Goal: Task Accomplishment & Management: Complete application form

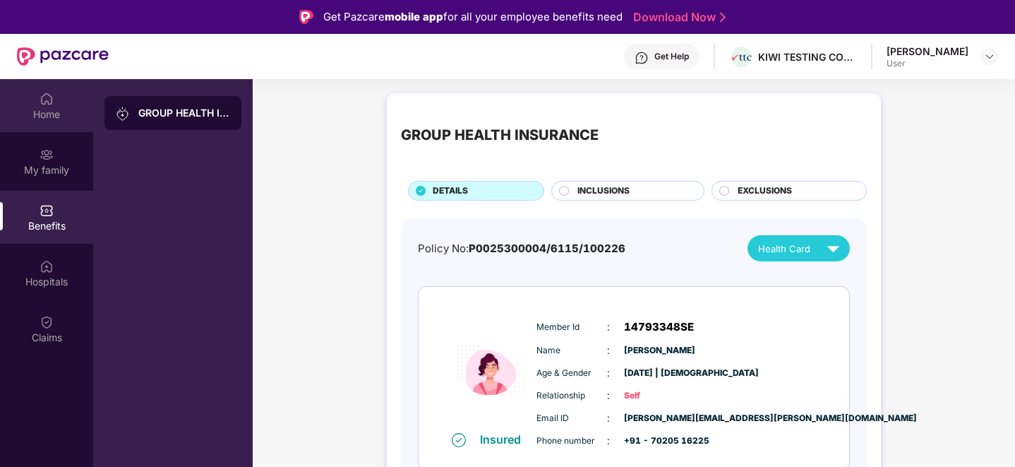
click at [37, 102] on div "Home" at bounding box center [46, 105] width 93 height 53
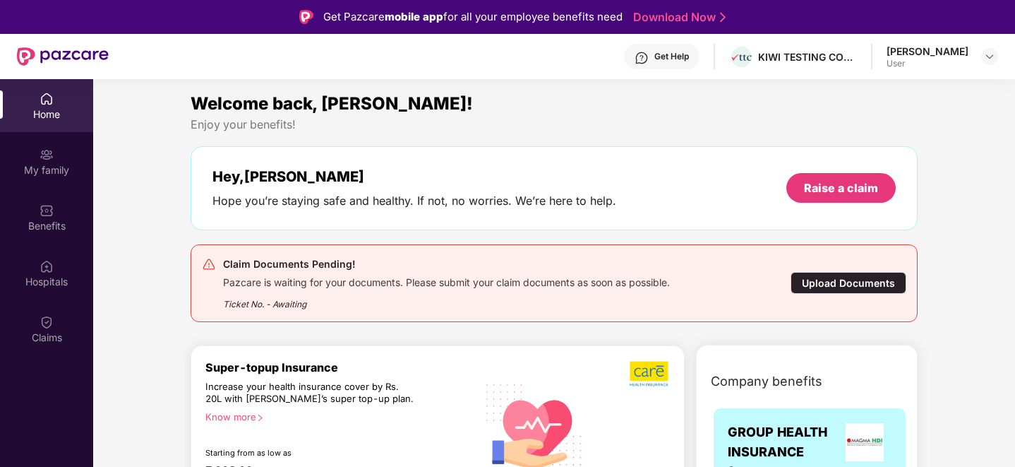
scroll to position [18, 0]
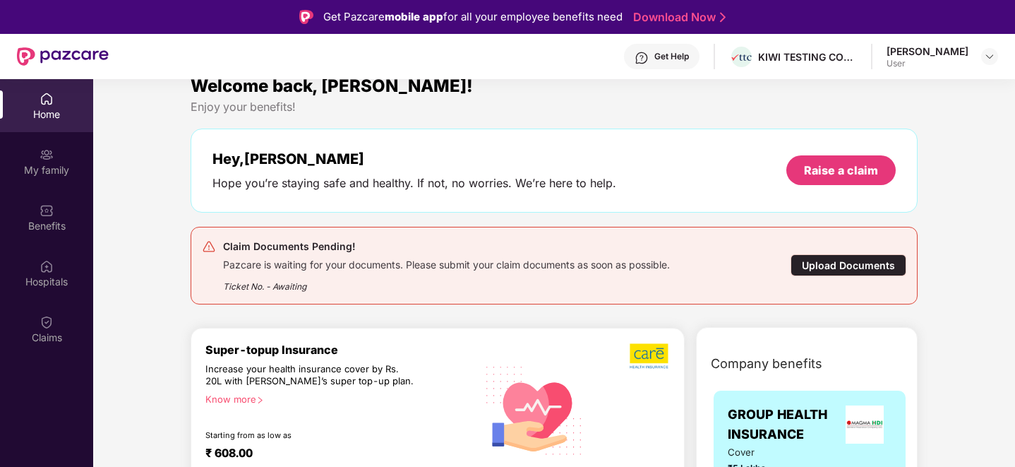
click at [873, 265] on div "Upload Documents" at bounding box center [848, 265] width 116 height 22
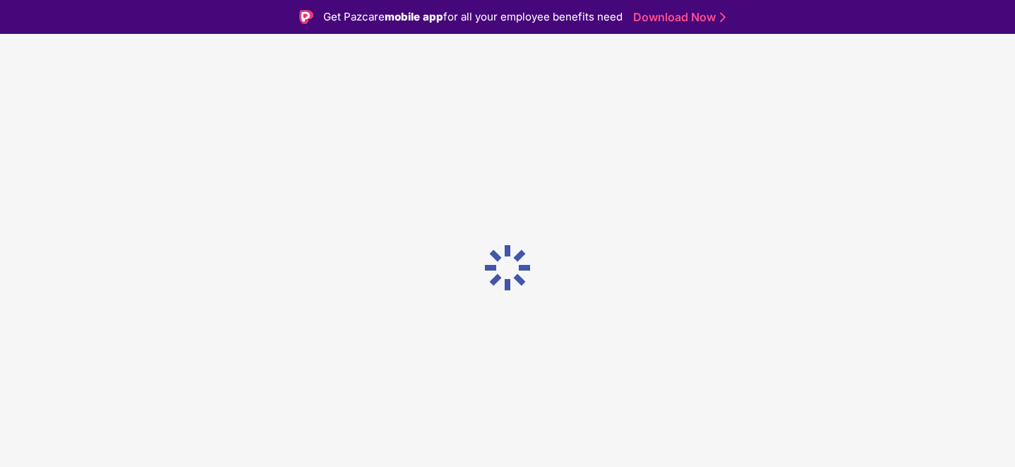
scroll to position [0, 0]
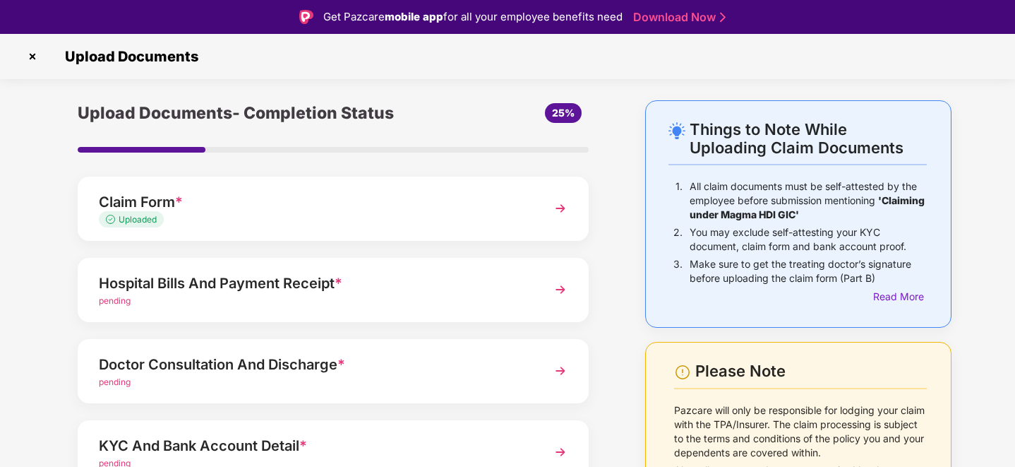
click at [548, 287] on img at bounding box center [560, 289] width 25 height 25
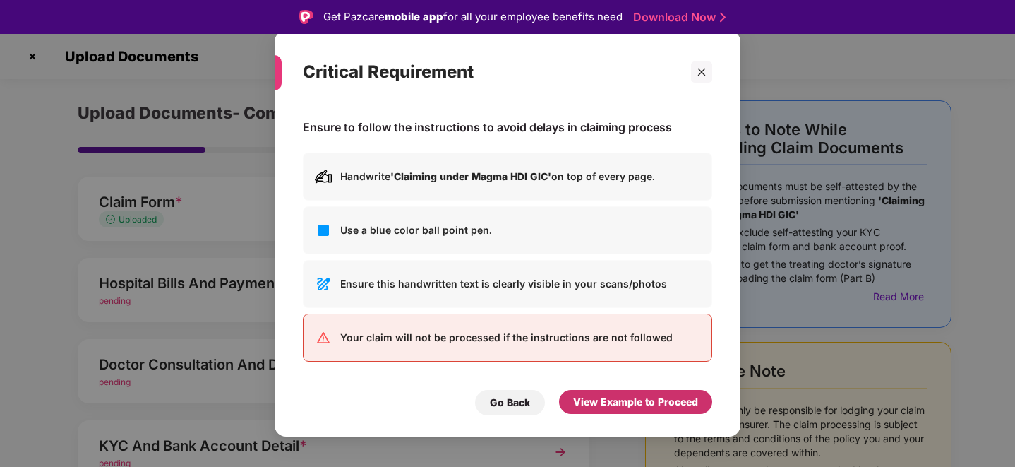
click at [603, 400] on div "View Example to Proceed" at bounding box center [635, 402] width 125 height 16
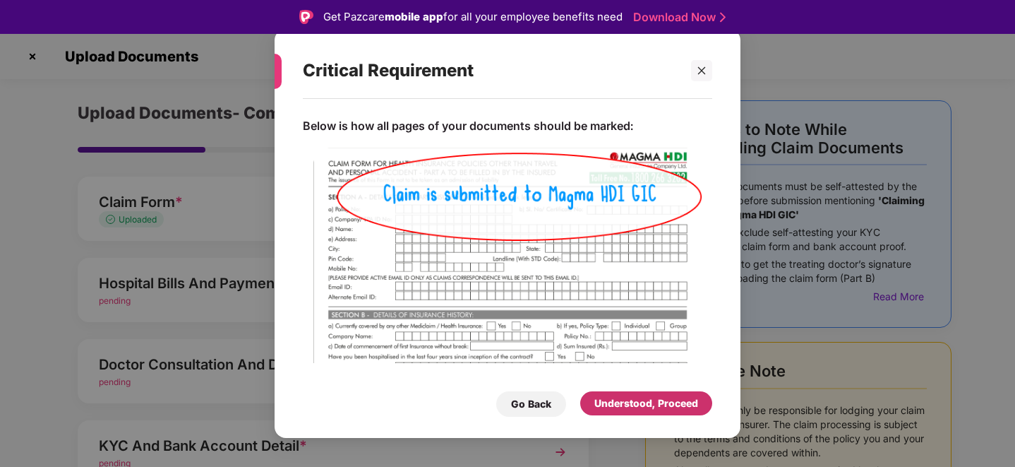
click at [603, 400] on div "Understood, Proceed" at bounding box center [646, 403] width 104 height 16
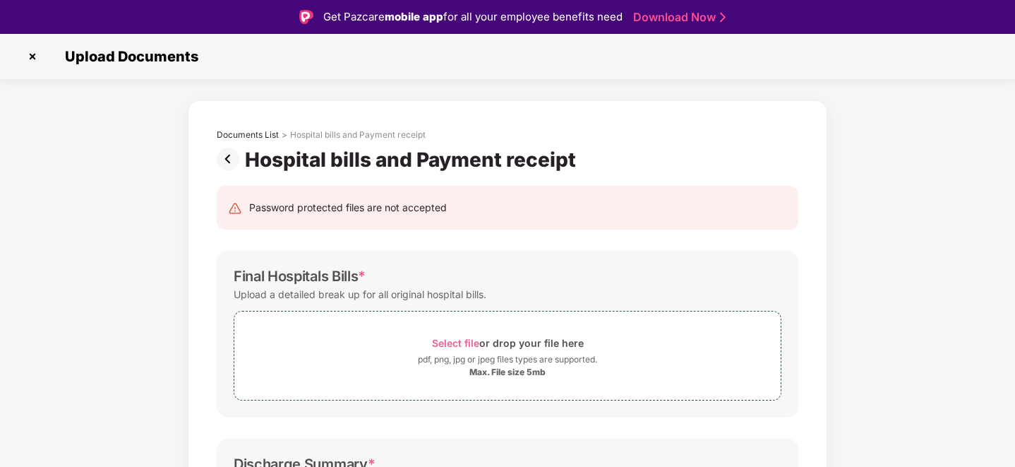
click at [224, 162] on img at bounding box center [231, 159] width 28 height 23
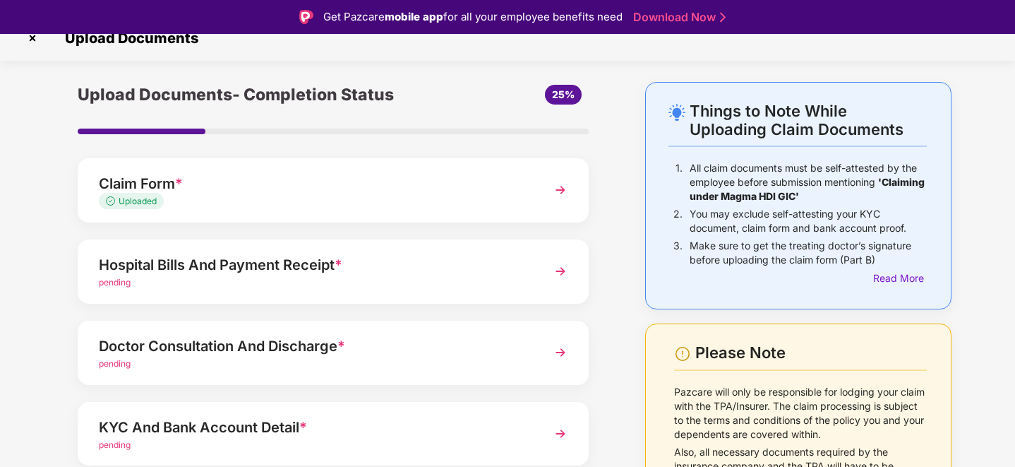
scroll to position [37, 0]
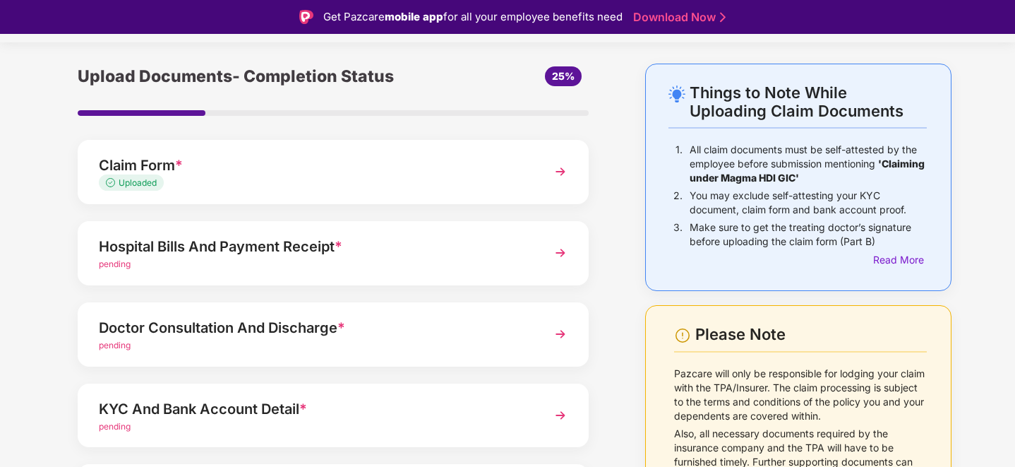
click at [556, 416] on img at bounding box center [560, 414] width 25 height 25
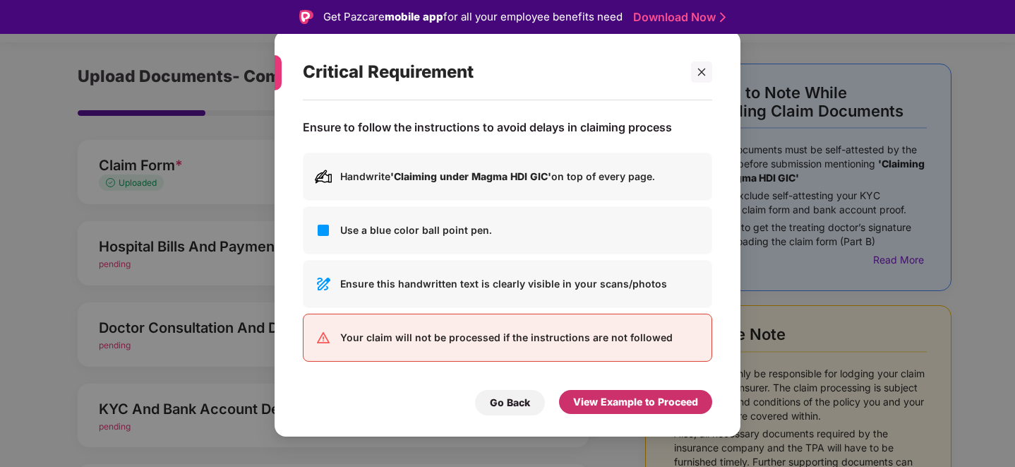
click at [618, 405] on div "View Example to Proceed" at bounding box center [635, 402] width 125 height 16
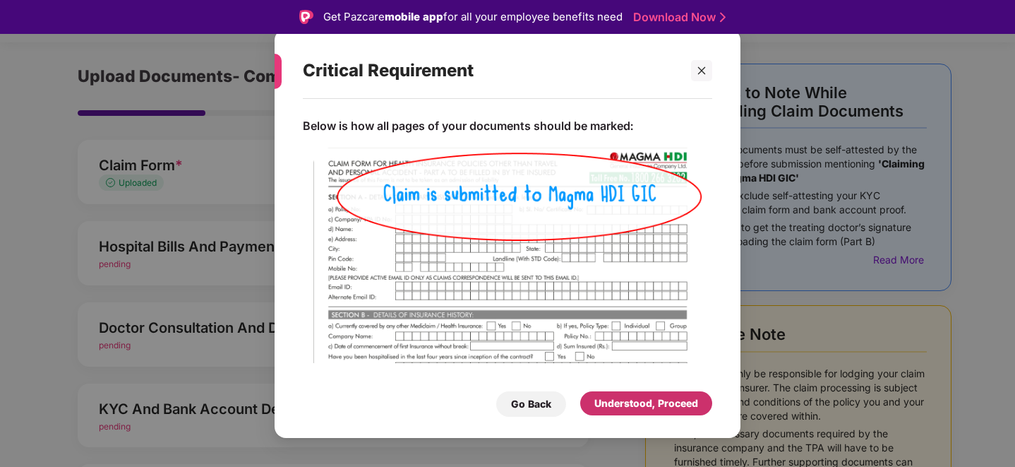
click at [632, 404] on div "Understood, Proceed" at bounding box center [646, 403] width 104 height 16
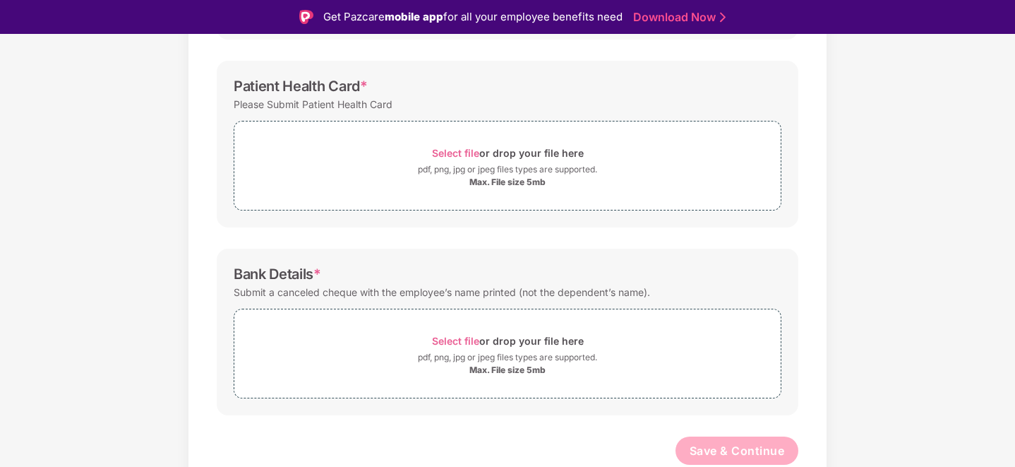
scroll to position [0, 0]
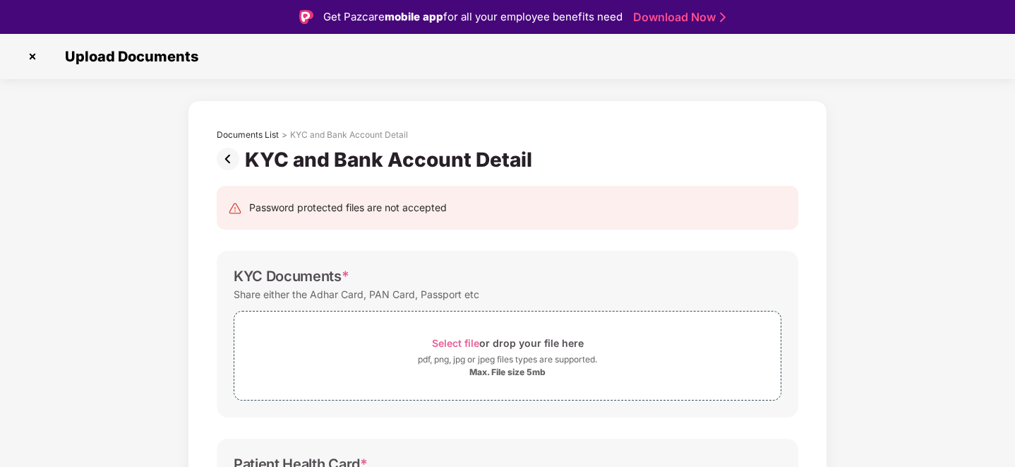
click at [230, 158] on img at bounding box center [231, 159] width 28 height 23
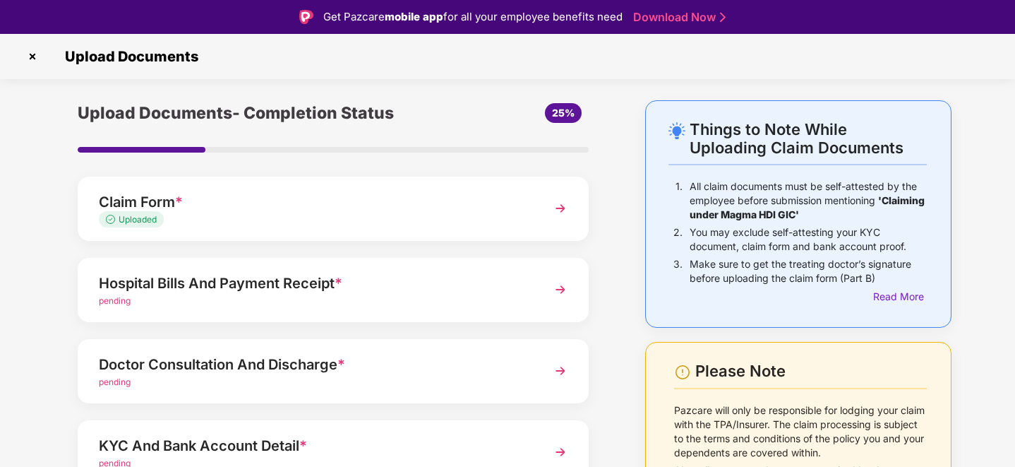
click at [300, 284] on div "Hospital Bills And Payment Receipt *" at bounding box center [313, 283] width 429 height 23
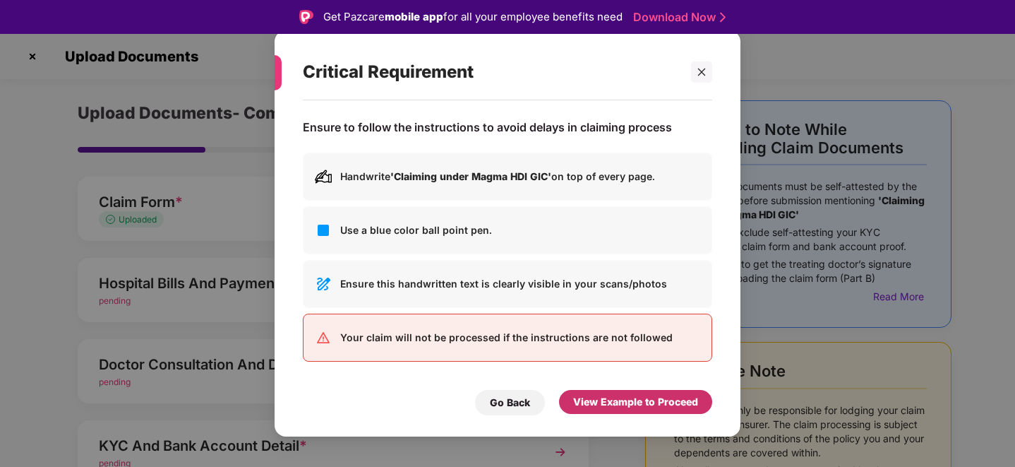
click at [620, 402] on div "View Example to Proceed" at bounding box center [635, 402] width 125 height 16
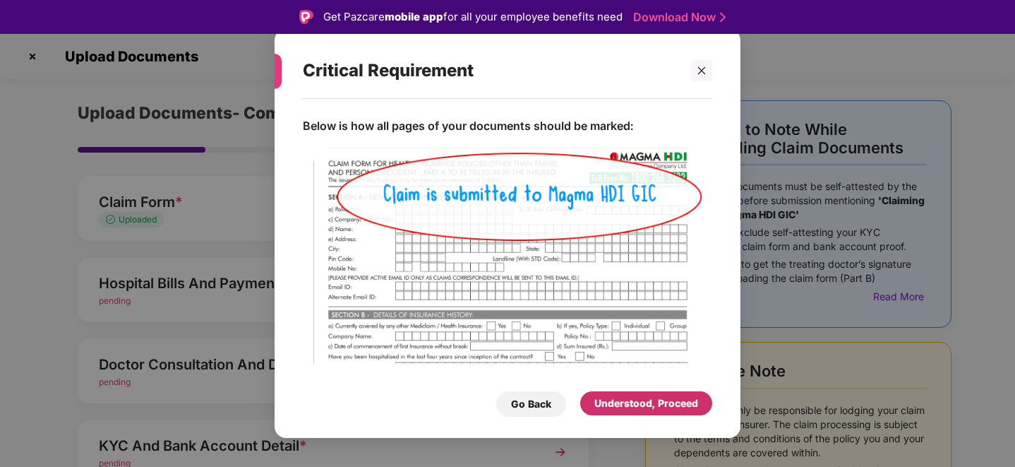
click at [620, 402] on div "Understood, Proceed" at bounding box center [646, 403] width 104 height 16
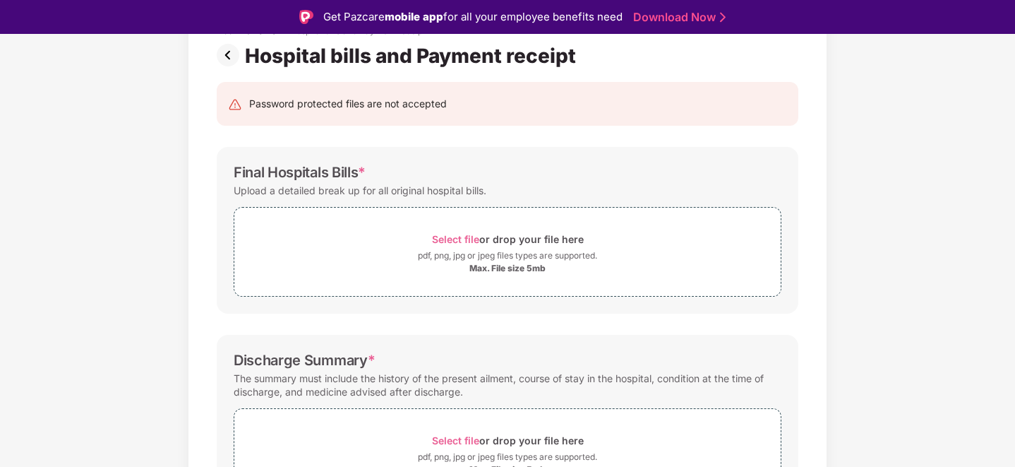
scroll to position [178, 0]
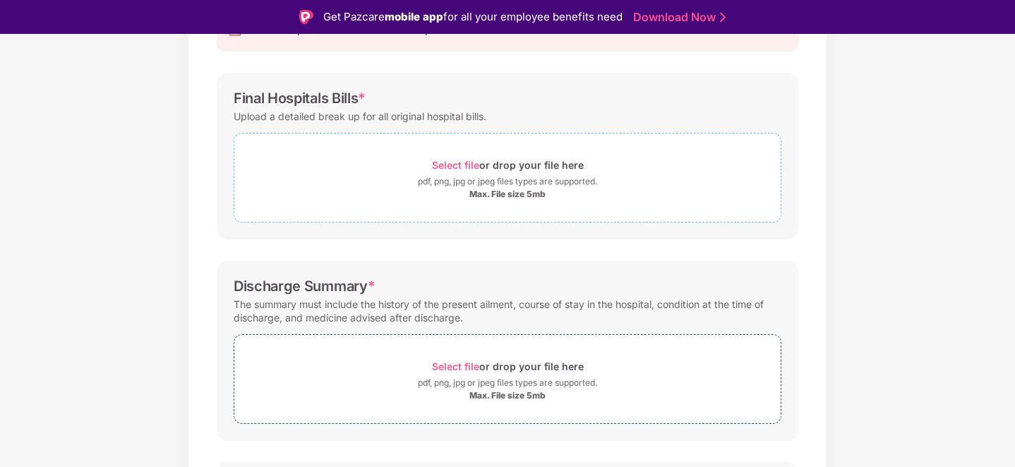
click at [450, 167] on span "Select file" at bounding box center [455, 165] width 47 height 12
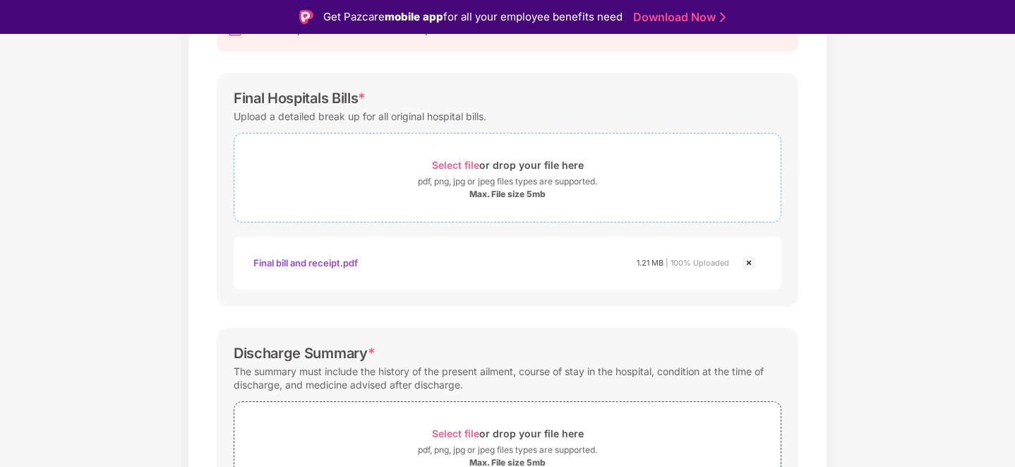
click at [443, 163] on span "Select file" at bounding box center [455, 165] width 47 height 12
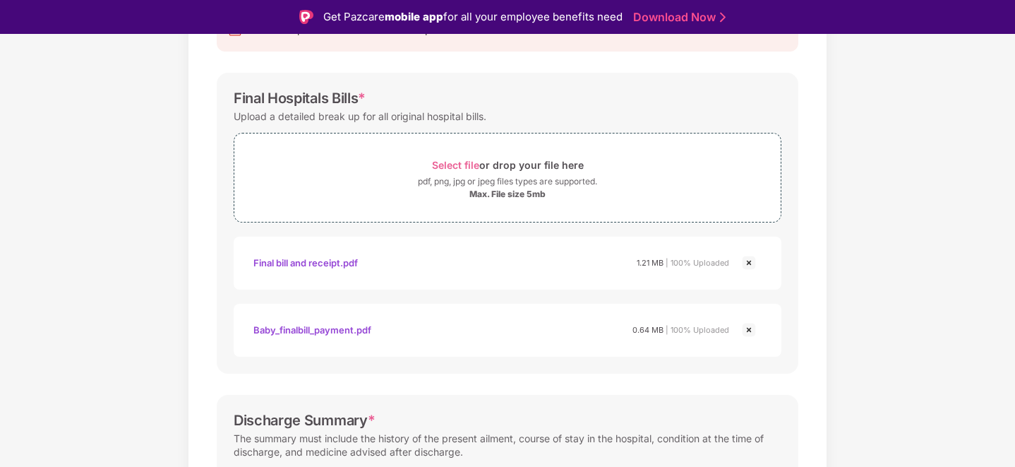
click at [745, 261] on img at bounding box center [748, 262] width 17 height 17
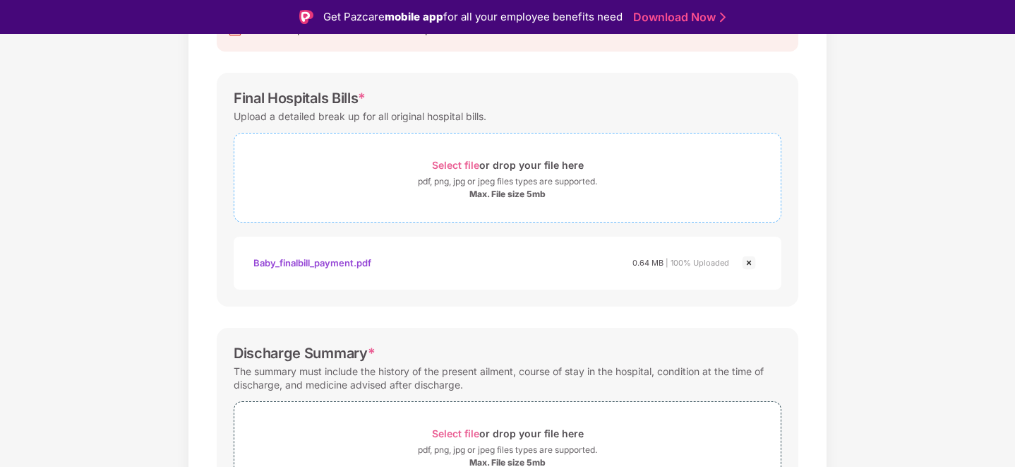
click at [452, 165] on span "Select file" at bounding box center [455, 165] width 47 height 12
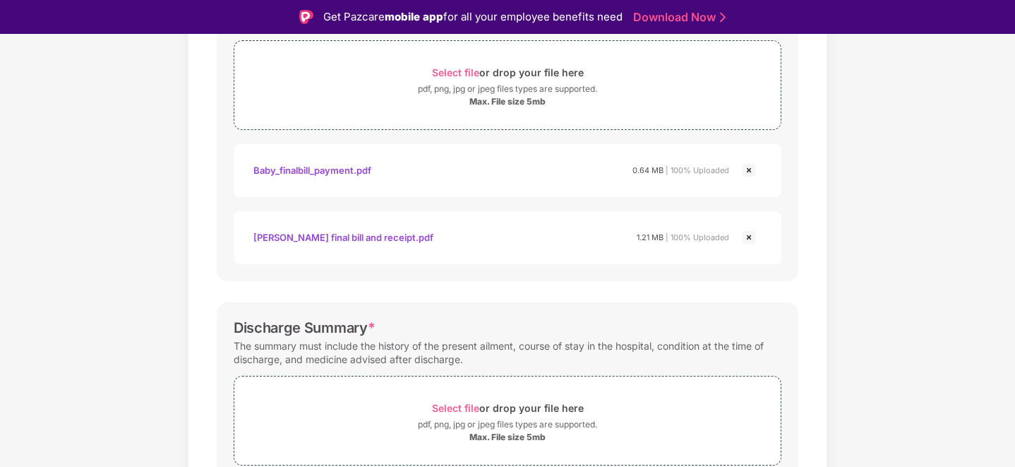
scroll to position [411, 0]
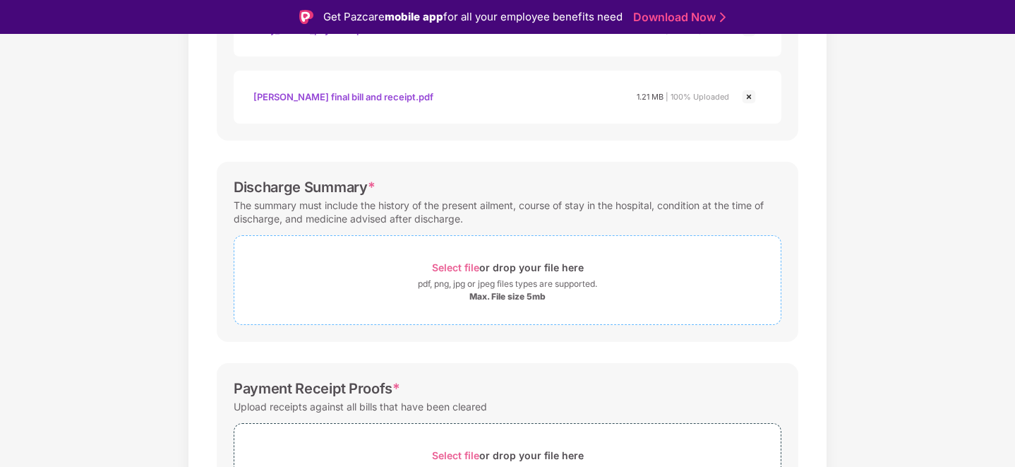
click at [450, 265] on span "Select file" at bounding box center [455, 267] width 47 height 12
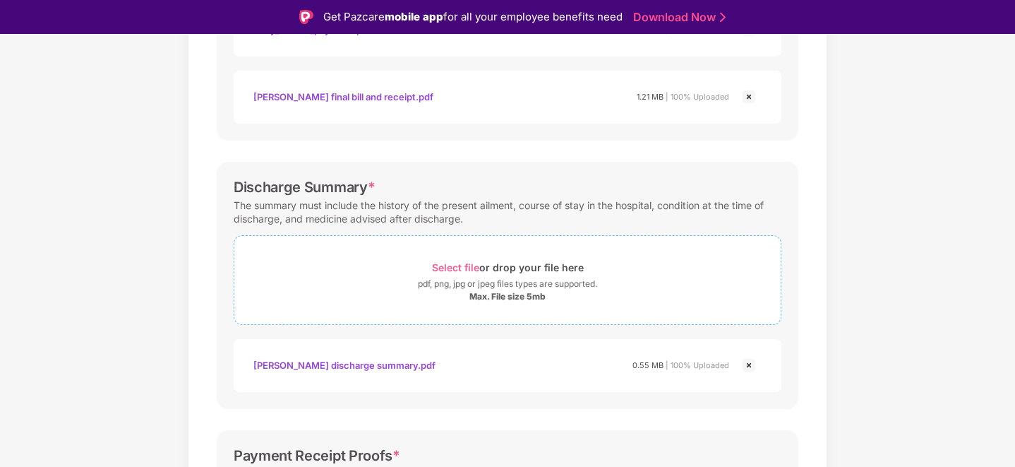
scroll to position [429, 0]
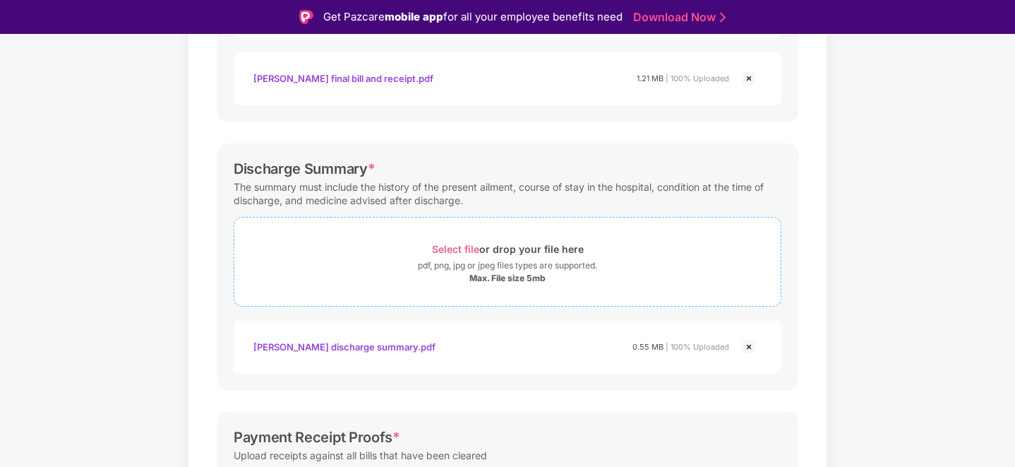
click at [465, 246] on span "Select file" at bounding box center [455, 249] width 47 height 12
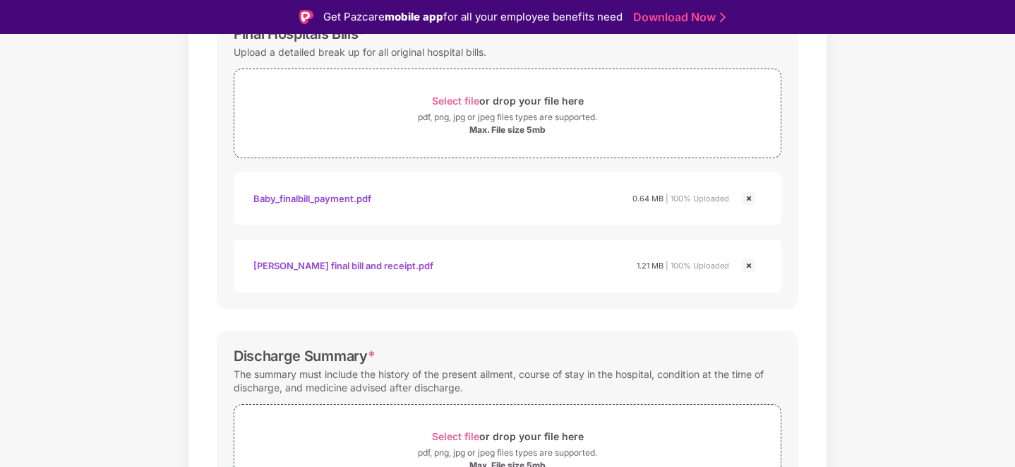
scroll to position [85, 0]
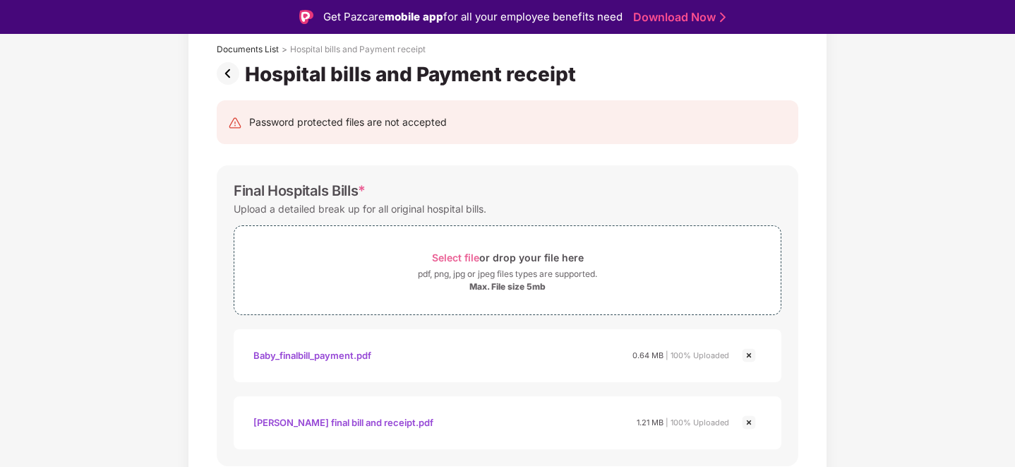
click at [229, 68] on img at bounding box center [231, 73] width 28 height 23
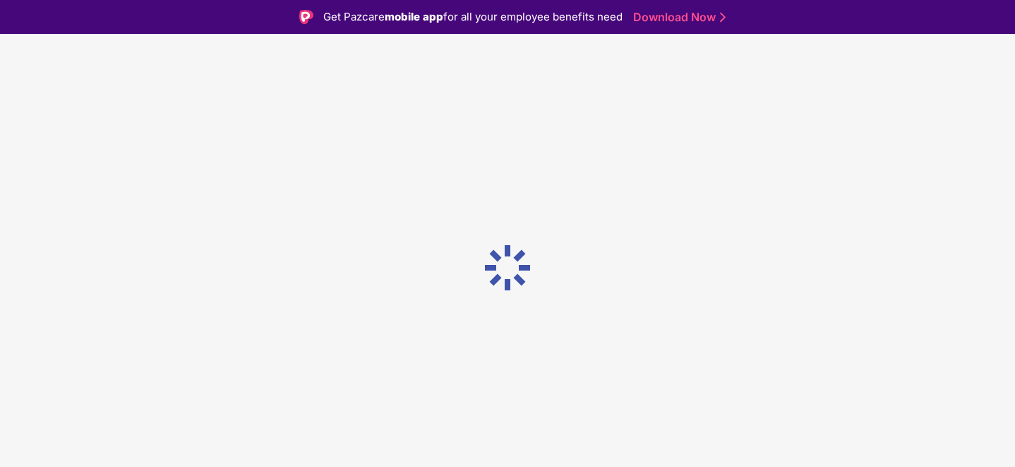
scroll to position [0, 0]
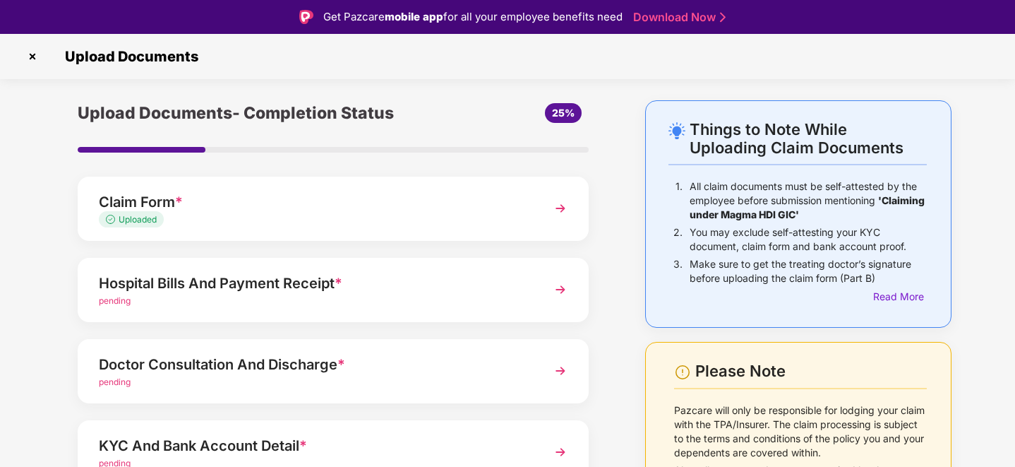
click at [561, 374] on img at bounding box center [560, 370] width 25 height 25
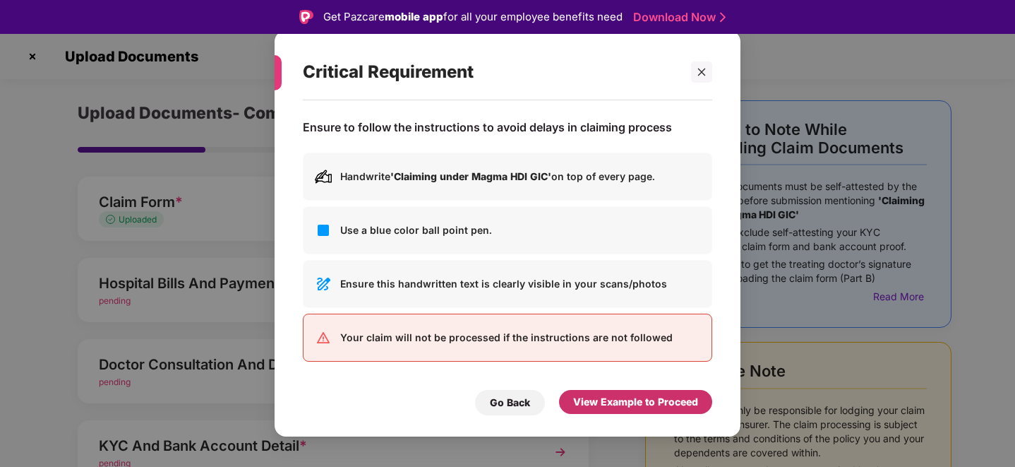
click at [616, 396] on div "View Example to Proceed" at bounding box center [635, 402] width 125 height 16
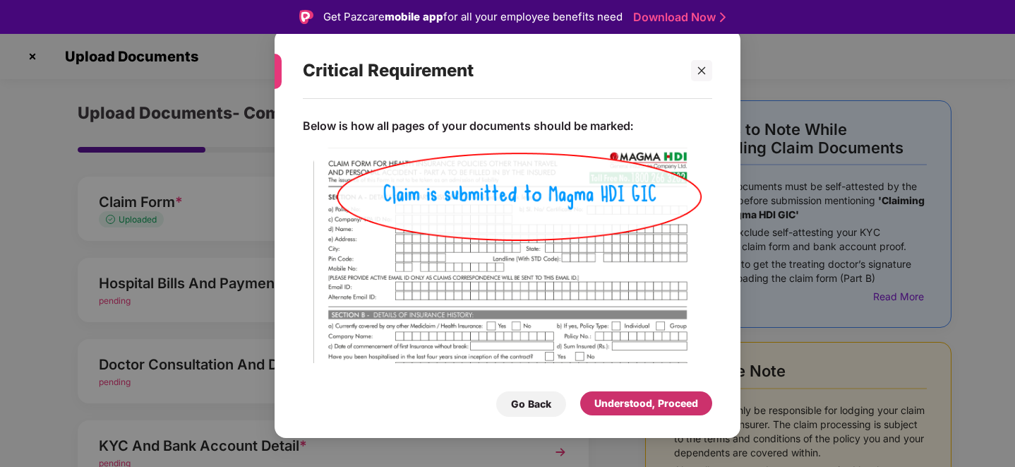
click at [616, 398] on div "Understood, Proceed" at bounding box center [646, 403] width 104 height 16
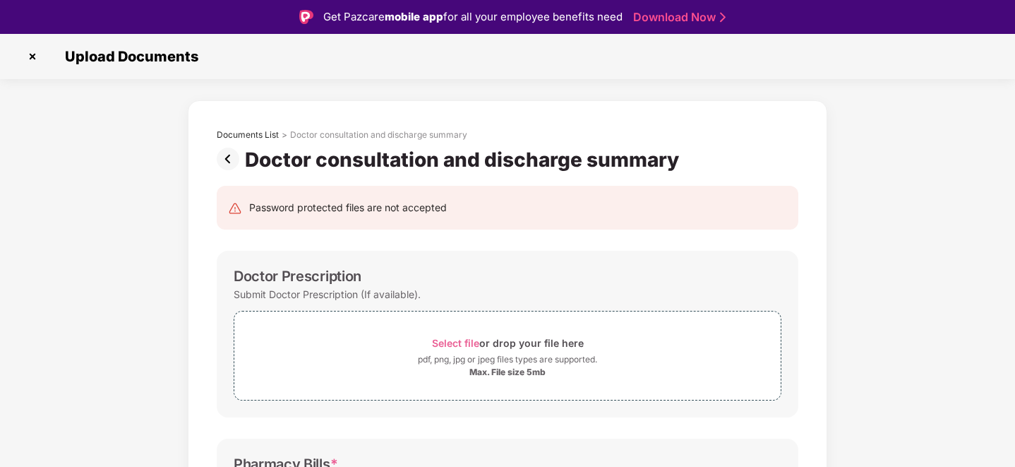
click at [225, 158] on img at bounding box center [231, 159] width 28 height 23
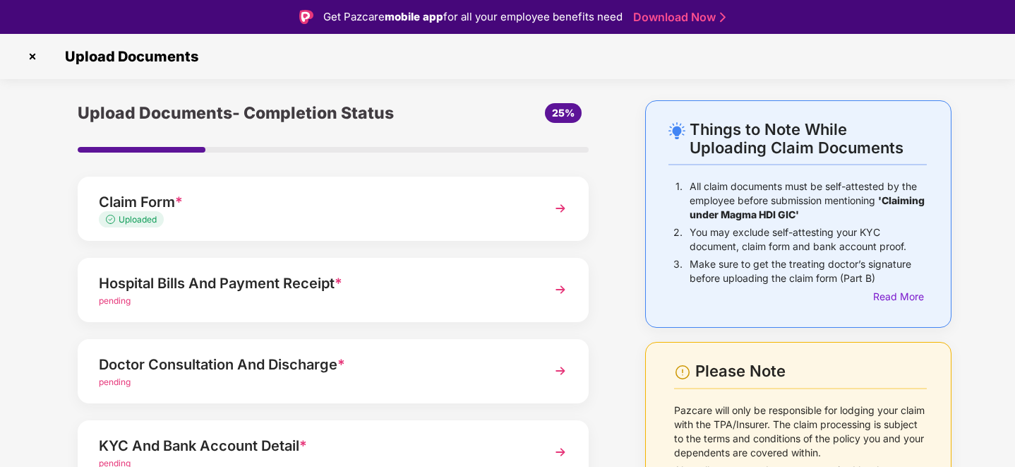
click at [402, 294] on div "pending" at bounding box center [313, 300] width 429 height 13
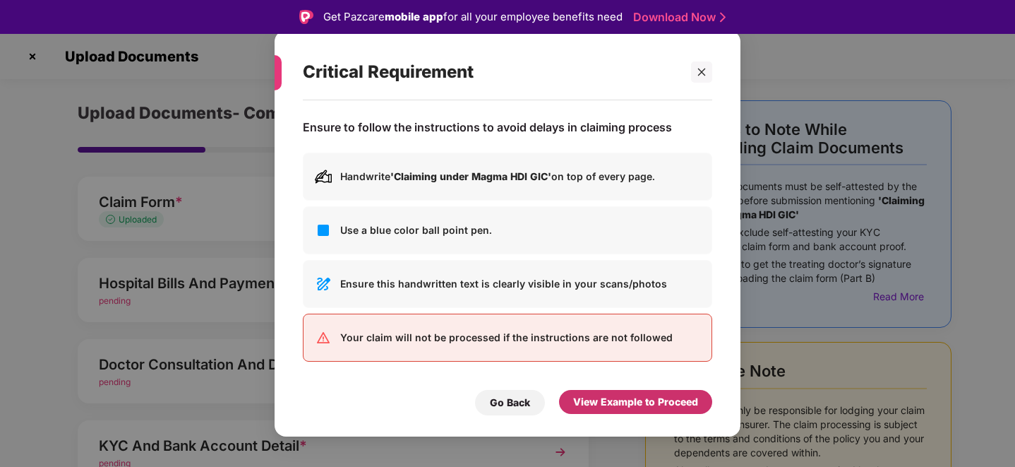
click at [619, 400] on div "View Example to Proceed" at bounding box center [635, 402] width 125 height 16
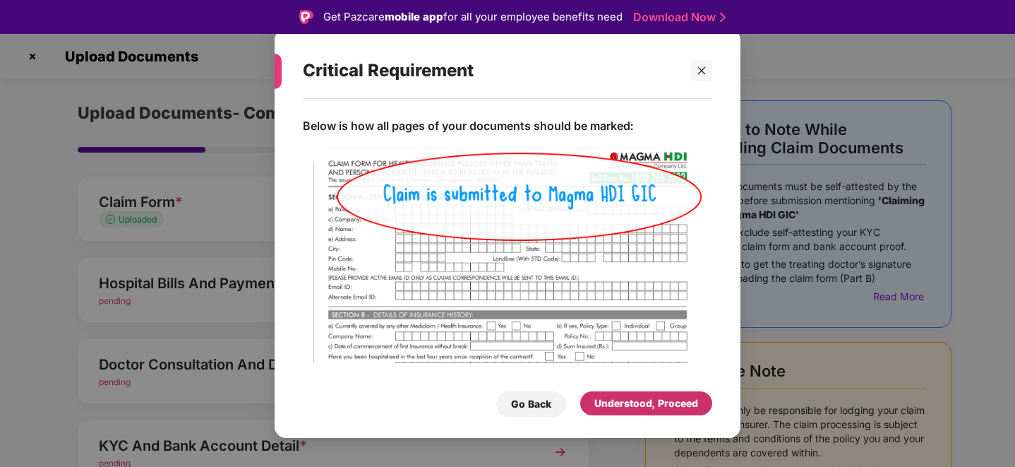
click at [619, 400] on div "Understood, Proceed" at bounding box center [646, 403] width 104 height 16
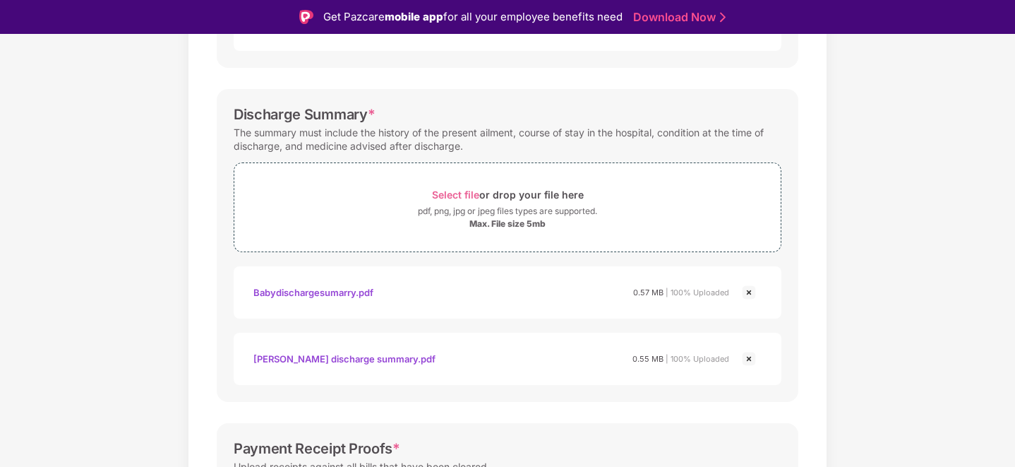
scroll to position [656, 0]
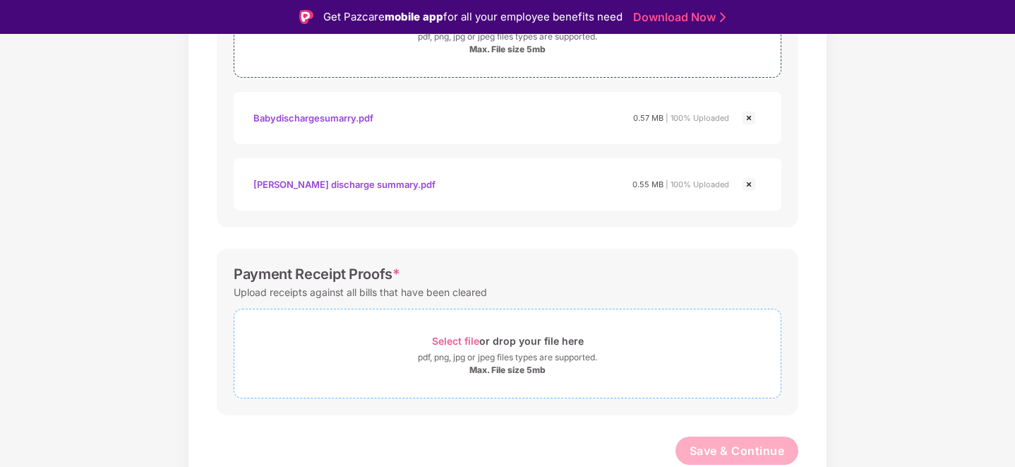
click at [464, 342] on span "Select file" at bounding box center [455, 341] width 47 height 12
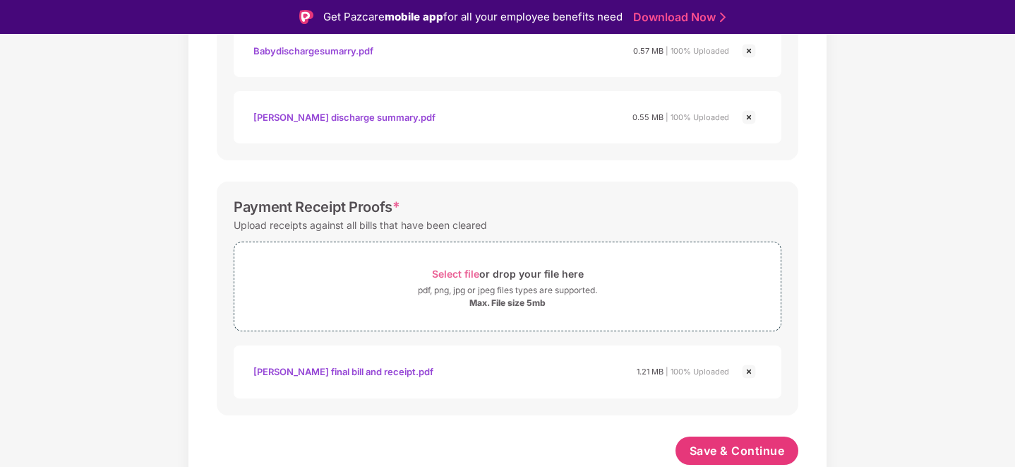
scroll to position [723, 0]
click at [445, 277] on span "Select file" at bounding box center [455, 273] width 47 height 12
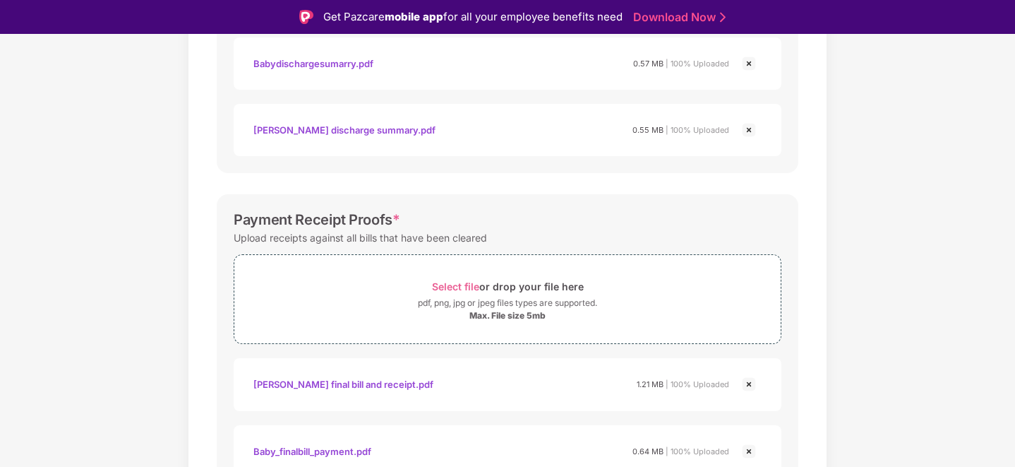
scroll to position [790, 0]
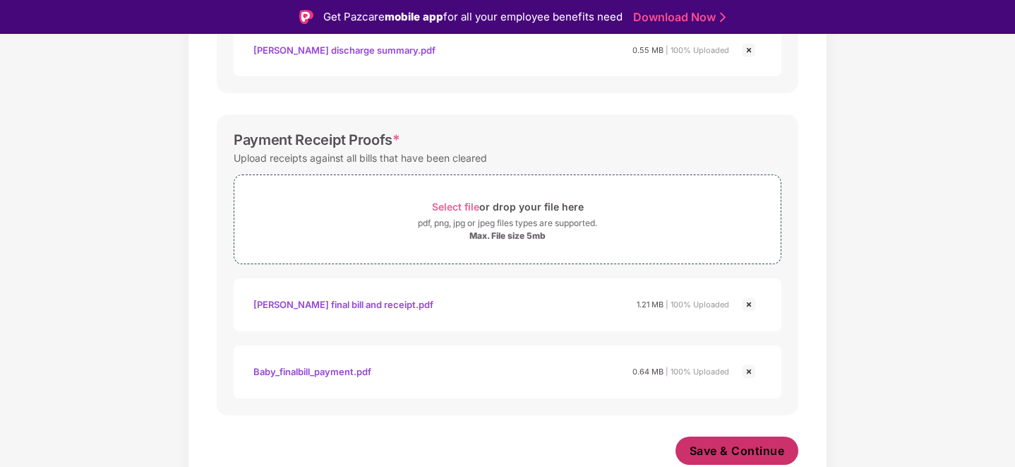
click at [727, 448] on span "Save & Continue" at bounding box center [737, 451] width 95 height 16
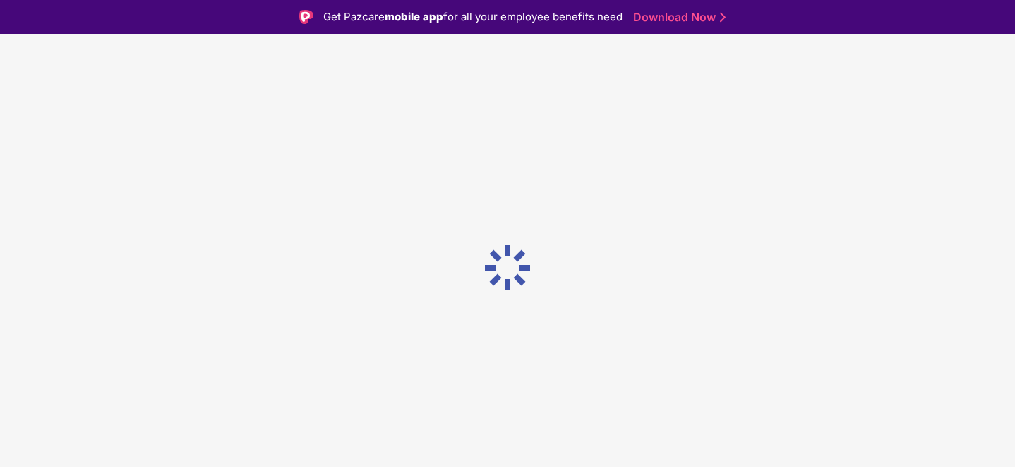
scroll to position [0, 0]
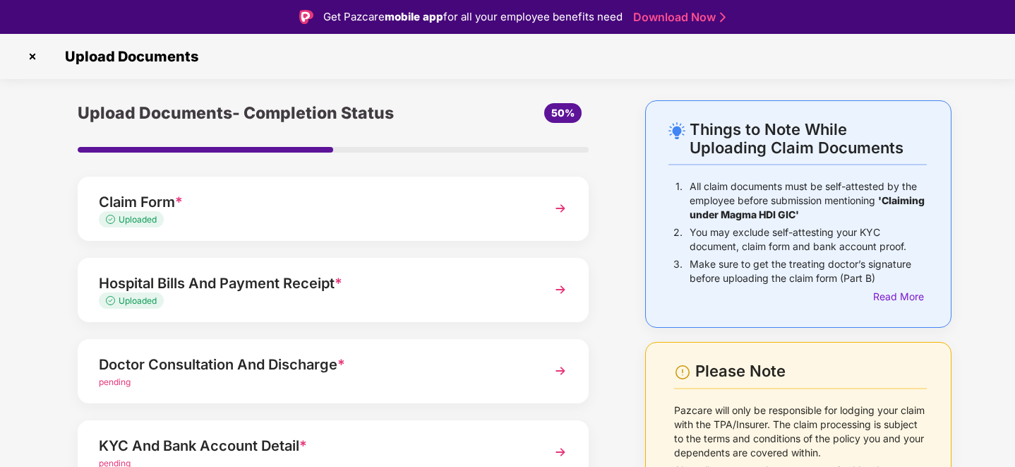
click at [529, 215] on div "Claim Form * Uploaded" at bounding box center [333, 208] width 511 height 64
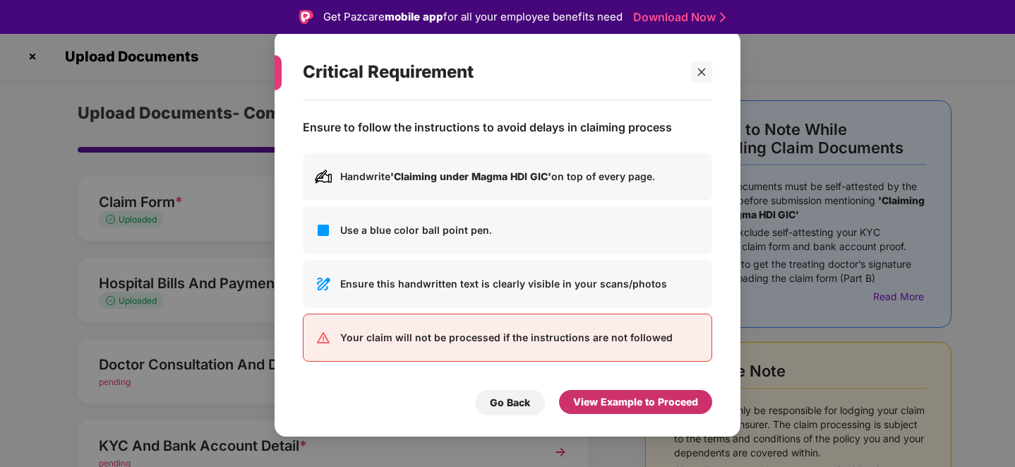
click at [599, 407] on div "View Example to Proceed" at bounding box center [635, 402] width 125 height 16
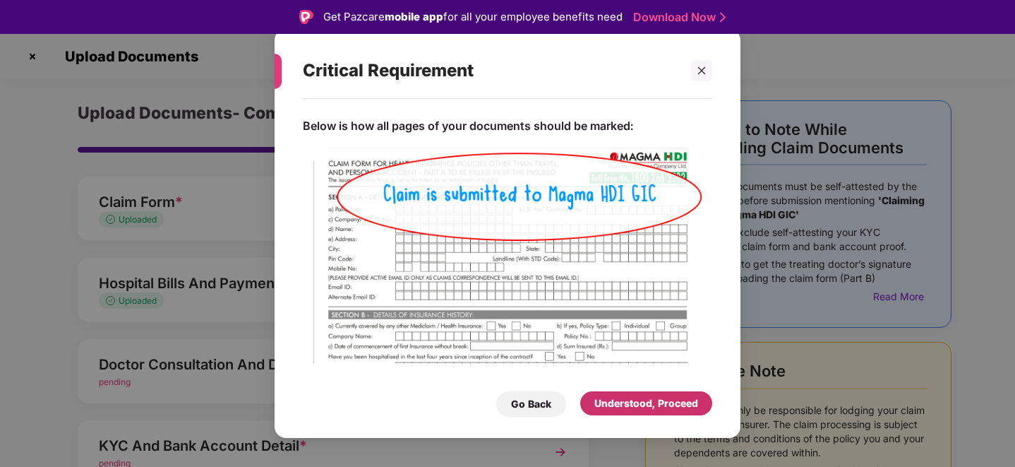
click at [599, 407] on div "Understood, Proceed" at bounding box center [646, 403] width 104 height 16
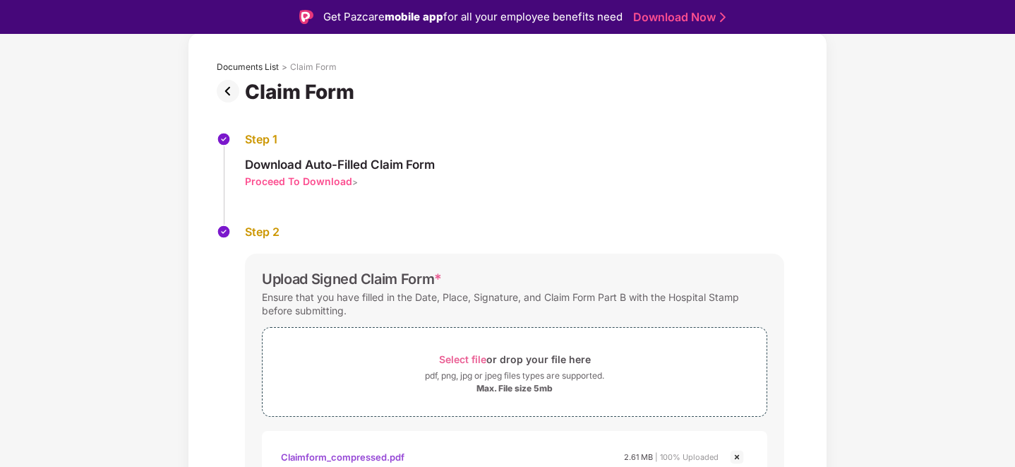
scroll to position [145, 0]
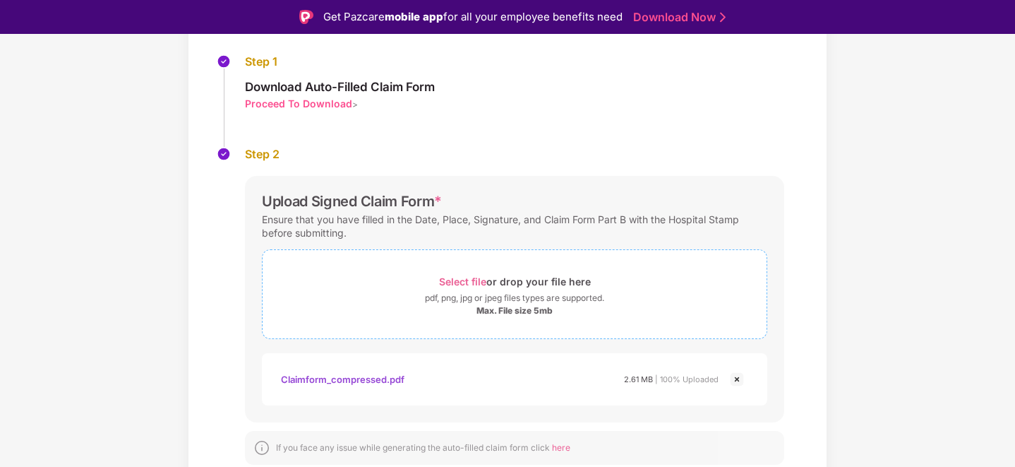
click at [464, 284] on span "Select file" at bounding box center [462, 281] width 47 height 12
click at [443, 278] on span "Select file" at bounding box center [462, 281] width 47 height 12
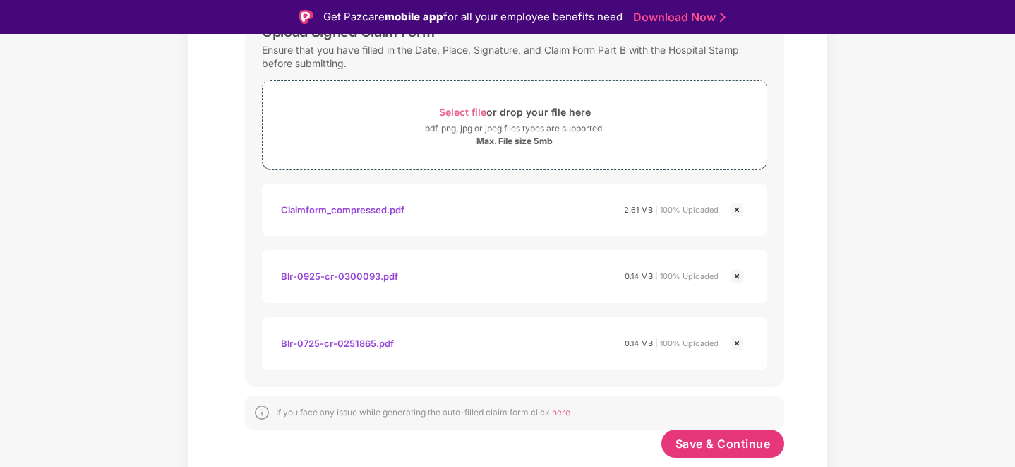
scroll to position [315, 0]
click at [722, 444] on span "Save & Continue" at bounding box center [722, 443] width 95 height 16
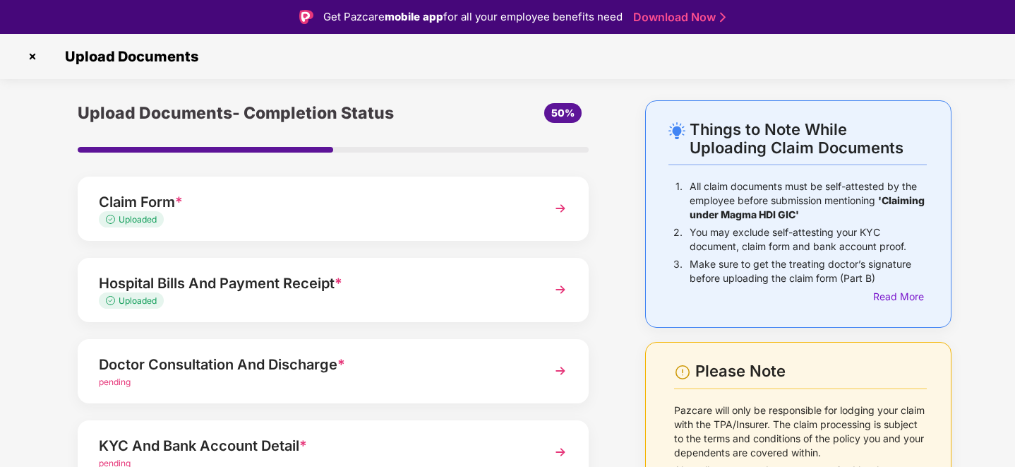
scroll to position [115, 0]
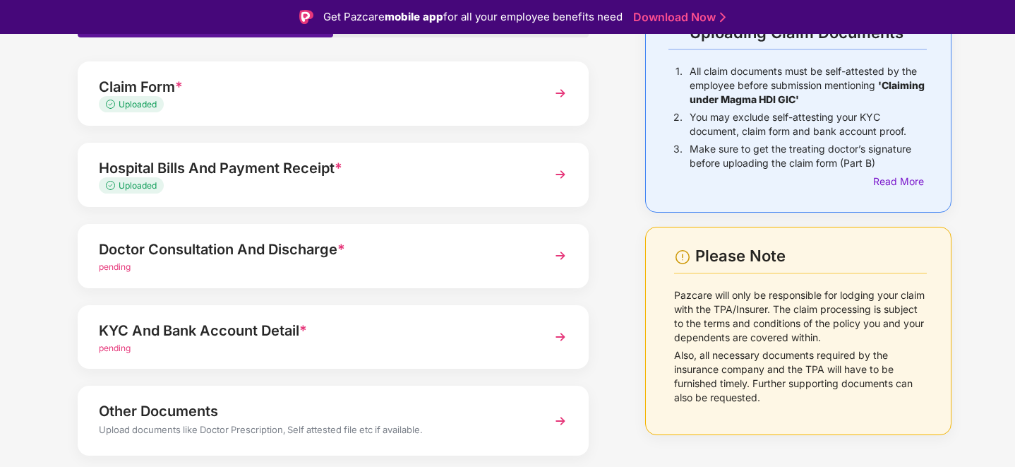
click at [226, 342] on div "pending" at bounding box center [313, 348] width 429 height 13
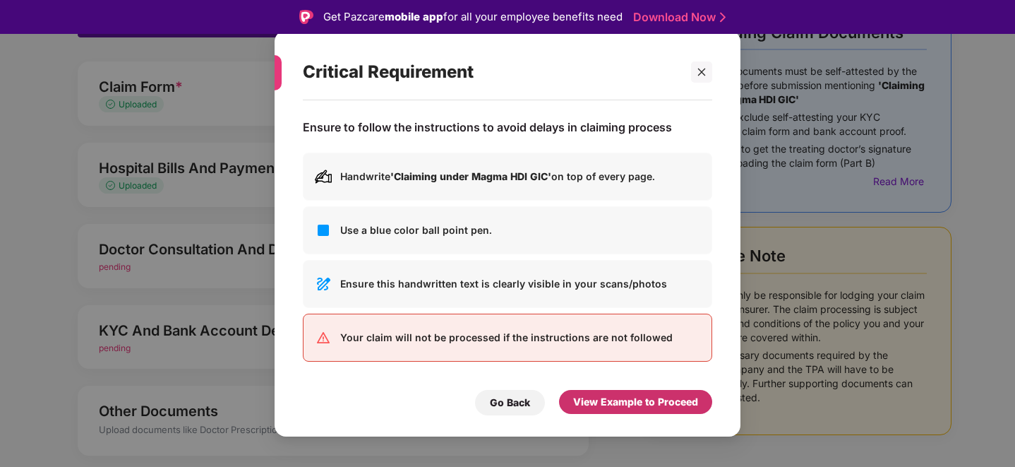
click at [636, 403] on div "View Example to Proceed" at bounding box center [635, 402] width 125 height 16
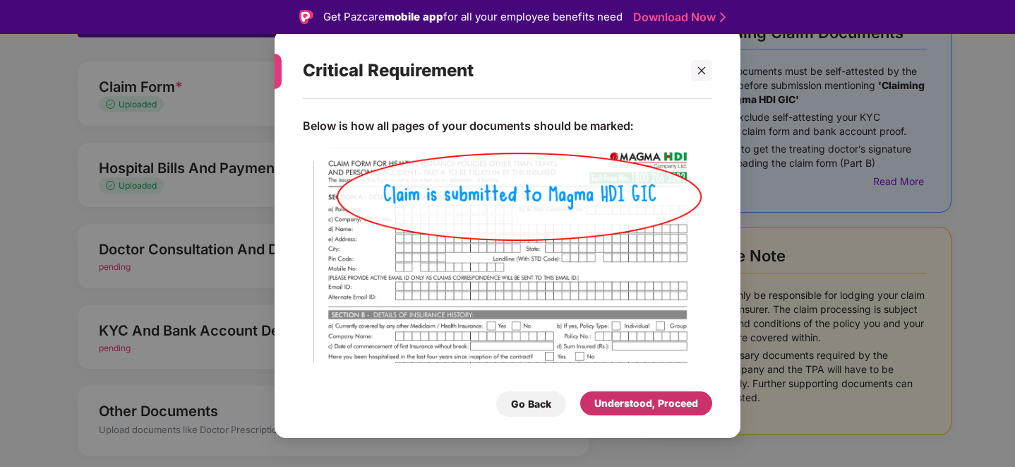
click at [636, 403] on div "Understood, Proceed" at bounding box center [646, 403] width 104 height 16
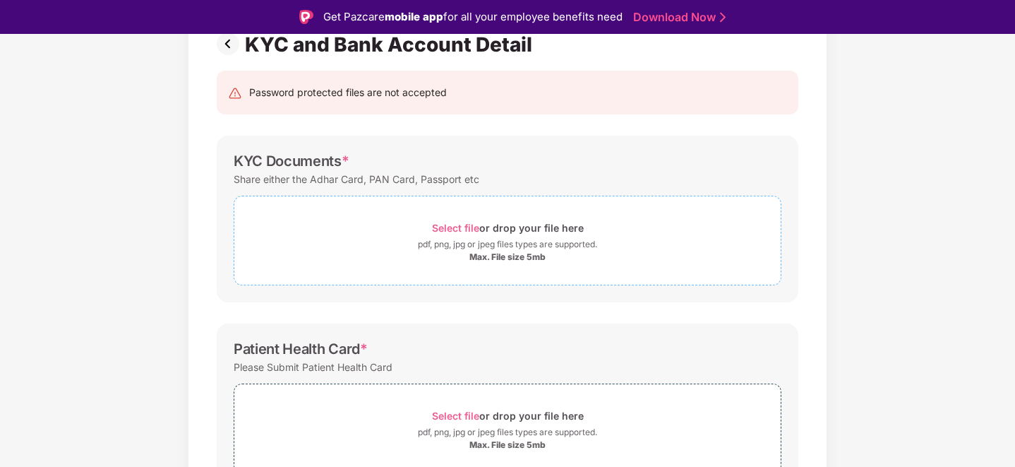
click at [439, 229] on span "Select file" at bounding box center [455, 228] width 47 height 12
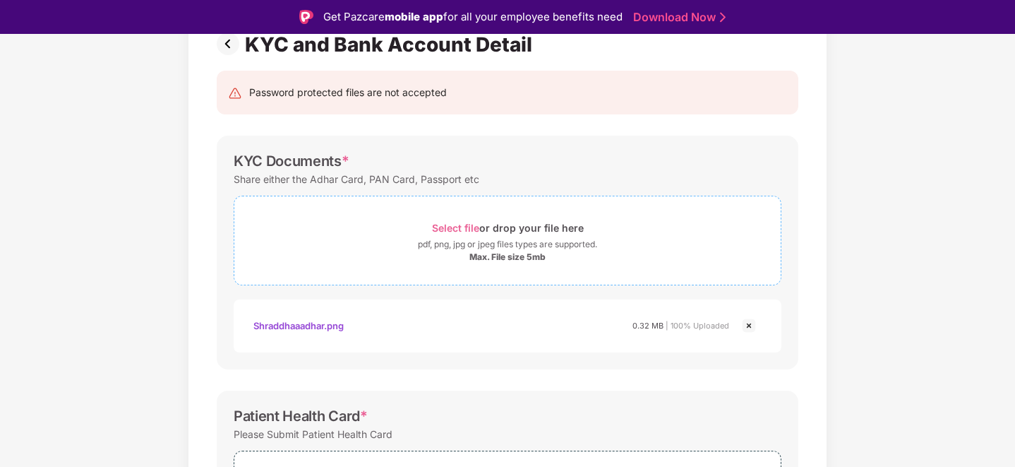
scroll to position [293, 0]
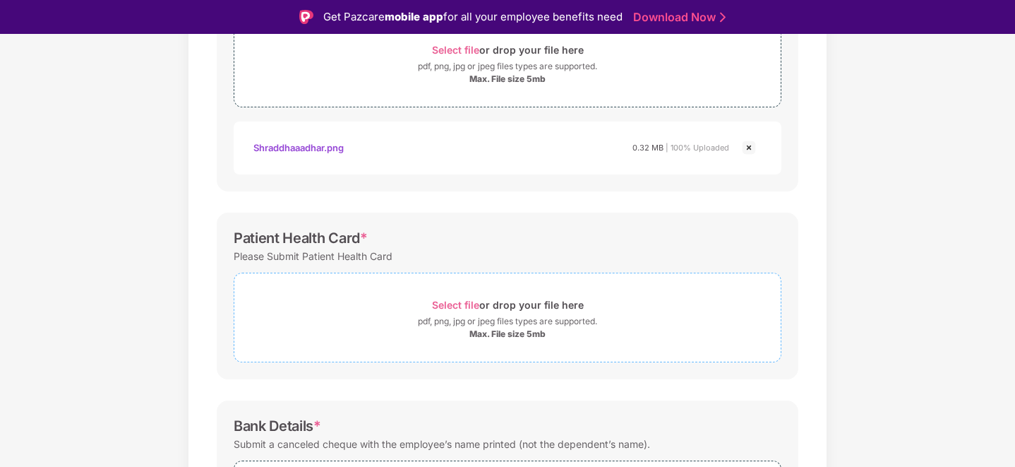
click at [452, 303] on span "Select file" at bounding box center [455, 305] width 47 height 12
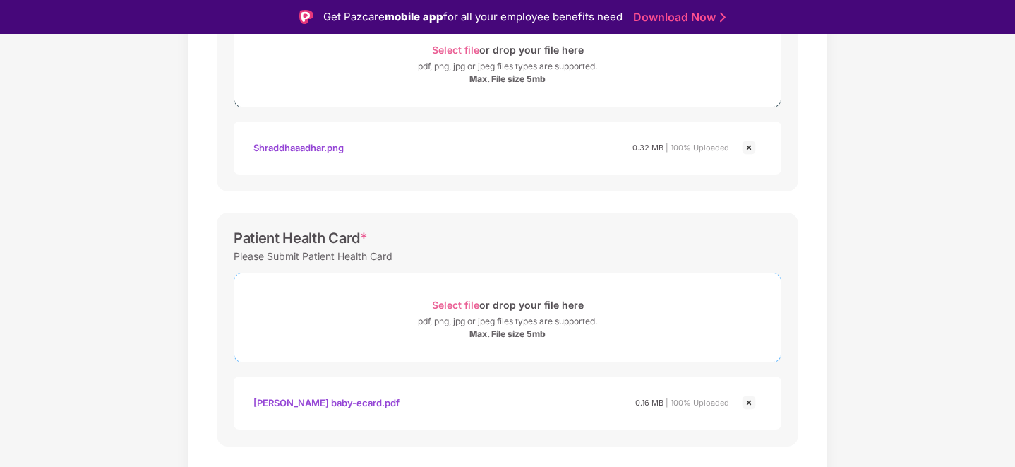
click at [438, 303] on span "Select file" at bounding box center [455, 305] width 47 height 12
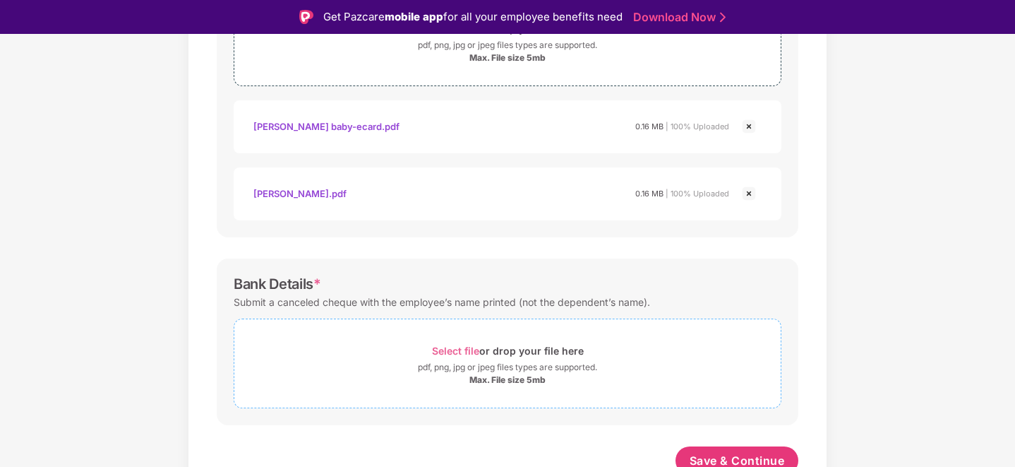
scroll to position [578, 0]
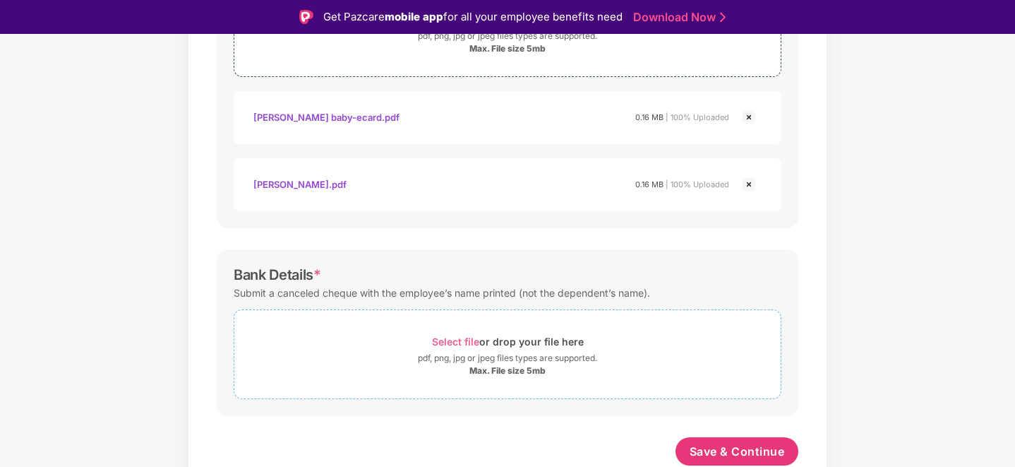
click at [439, 342] on span "Select file" at bounding box center [455, 341] width 47 height 12
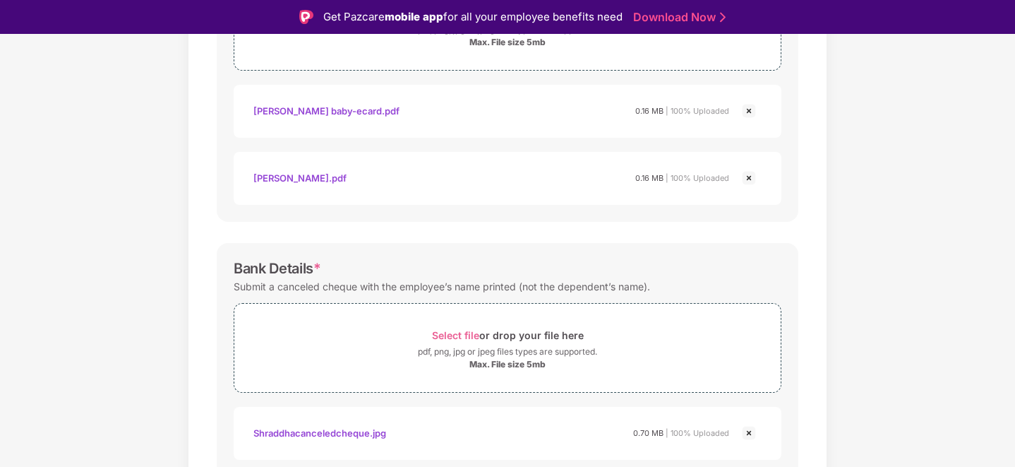
scroll to position [646, 0]
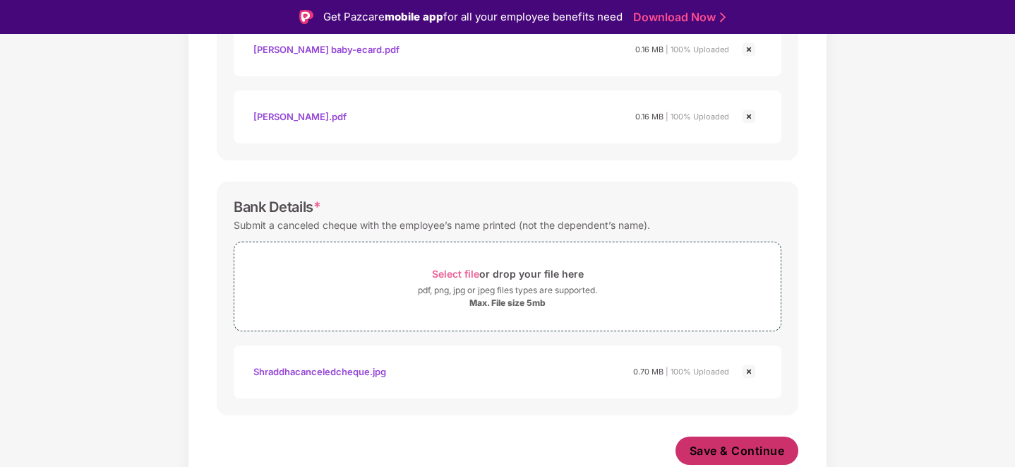
click at [760, 457] on span "Save & Continue" at bounding box center [737, 451] width 95 height 16
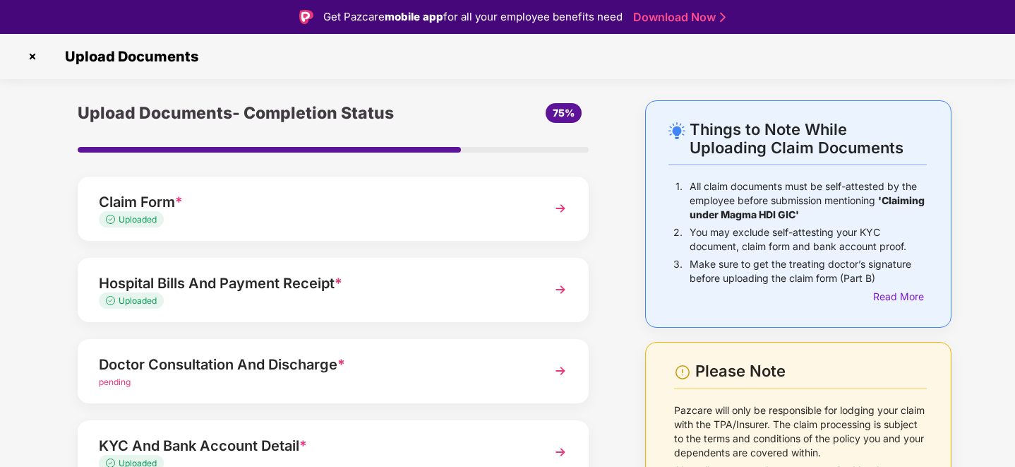
scroll to position [41, 0]
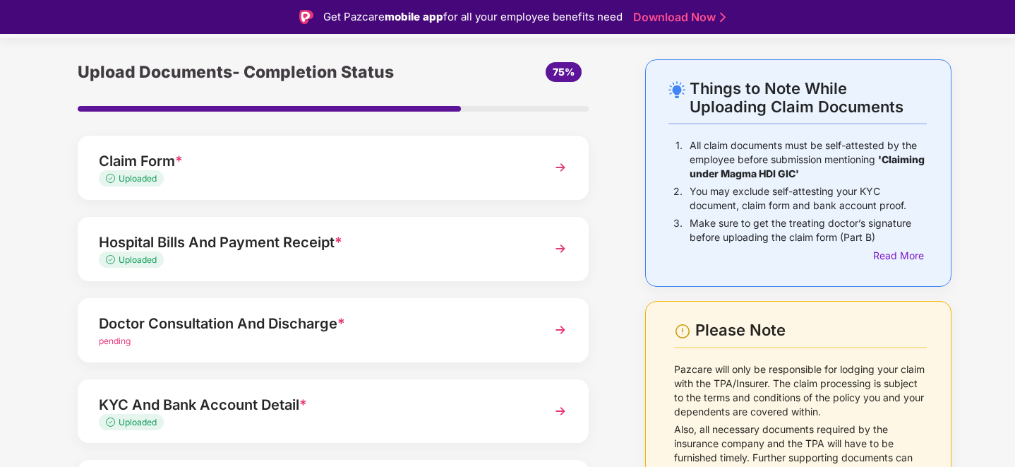
click at [209, 335] on div "pending" at bounding box center [313, 341] width 429 height 13
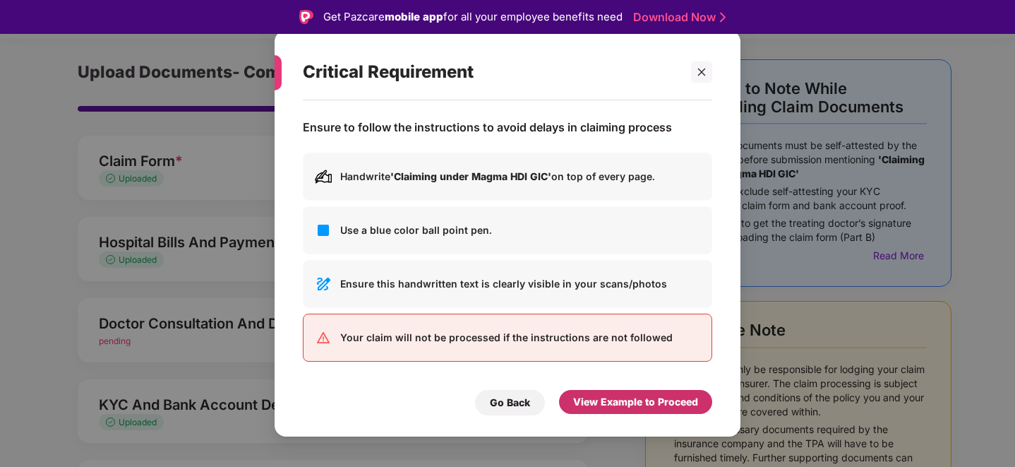
click at [658, 397] on div "View Example to Proceed" at bounding box center [635, 402] width 125 height 16
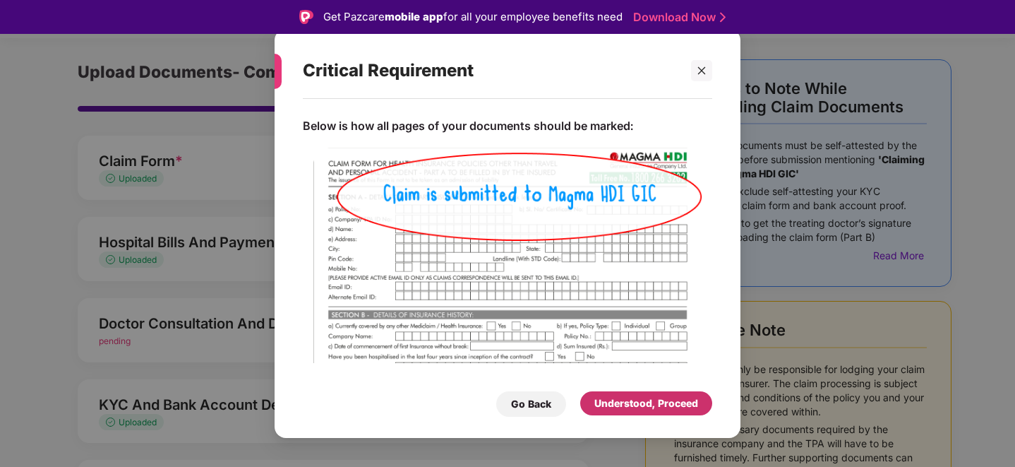
click at [678, 399] on div "Understood, Proceed" at bounding box center [646, 403] width 104 height 16
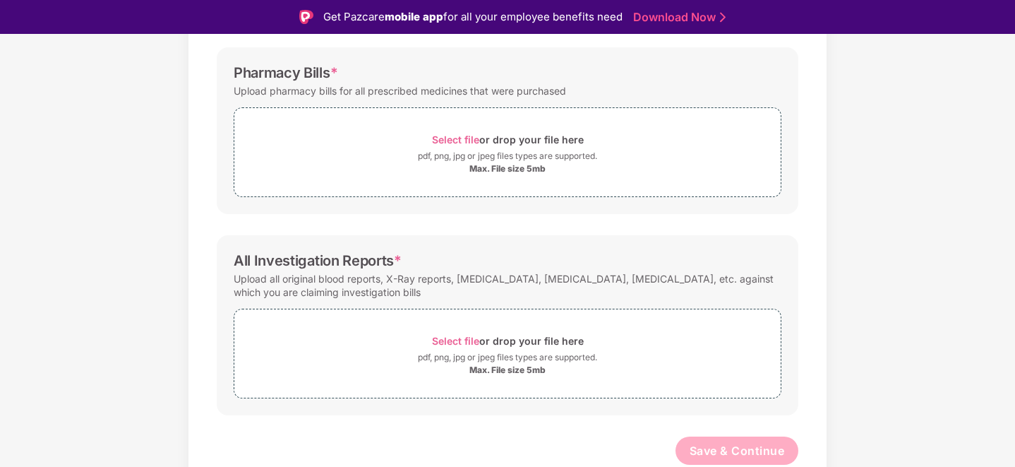
scroll to position [18, 0]
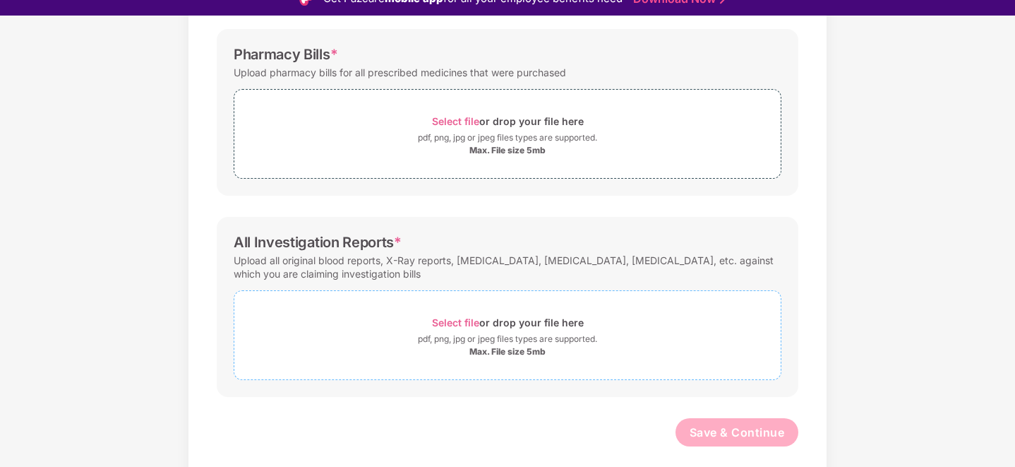
click at [438, 324] on span "Select file" at bounding box center [455, 322] width 47 height 12
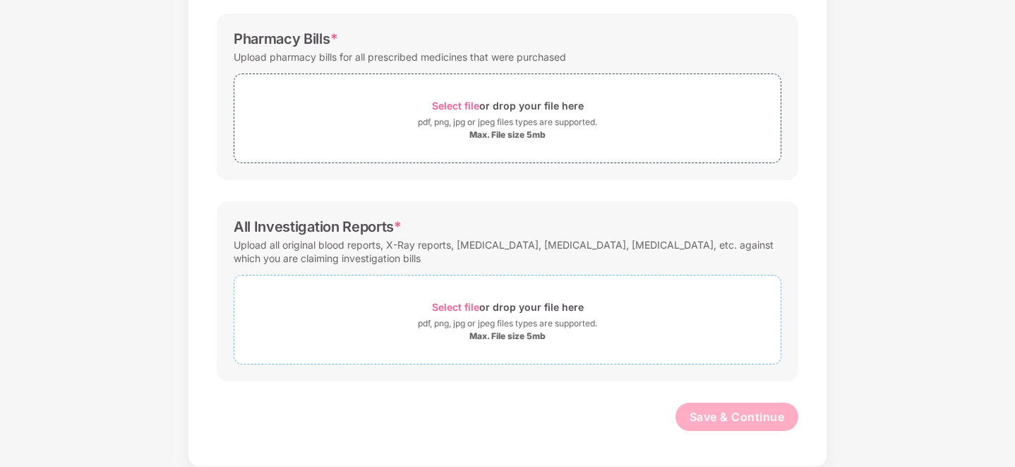
click at [451, 307] on span "Select file" at bounding box center [455, 307] width 47 height 12
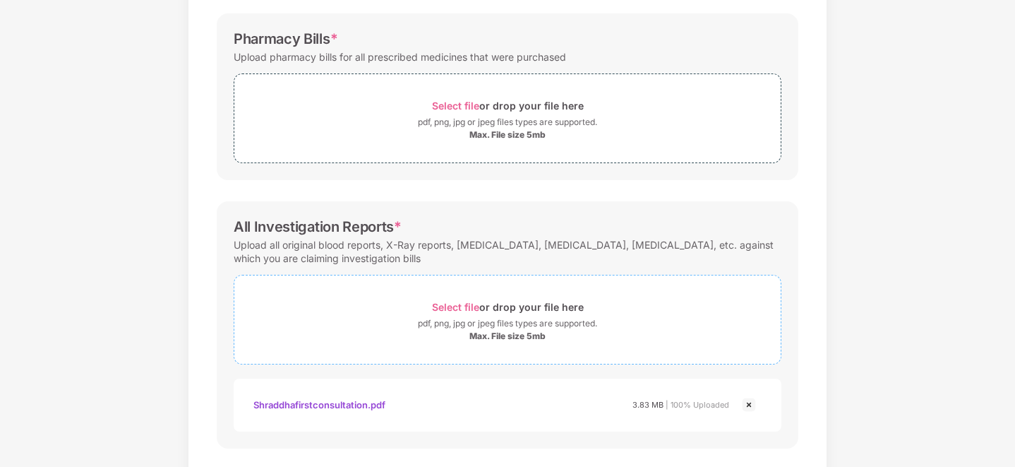
click at [447, 309] on span "Select file" at bounding box center [455, 307] width 47 height 12
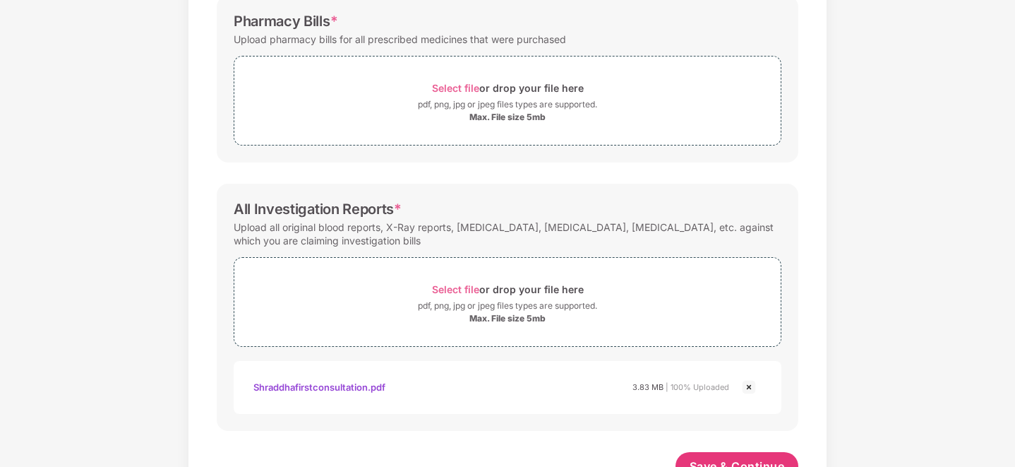
scroll to position [458, 0]
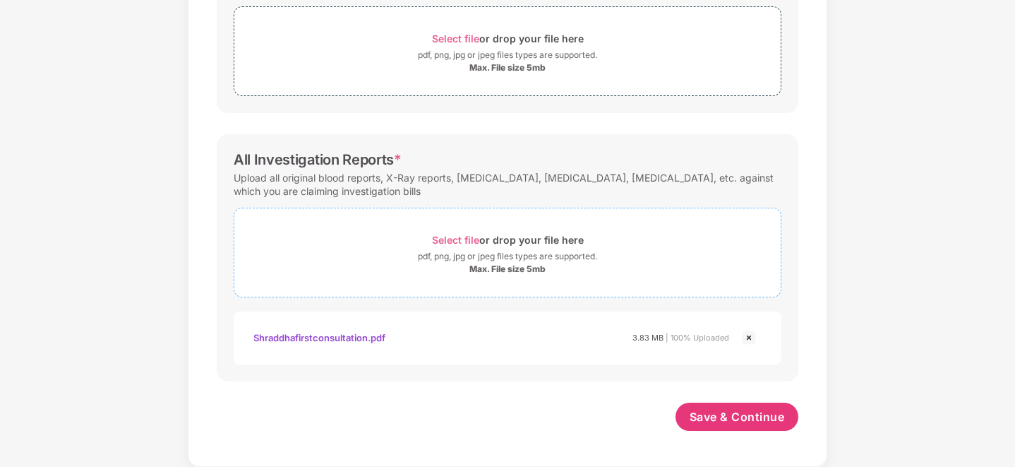
click at [446, 240] on span "Select file" at bounding box center [455, 240] width 47 height 12
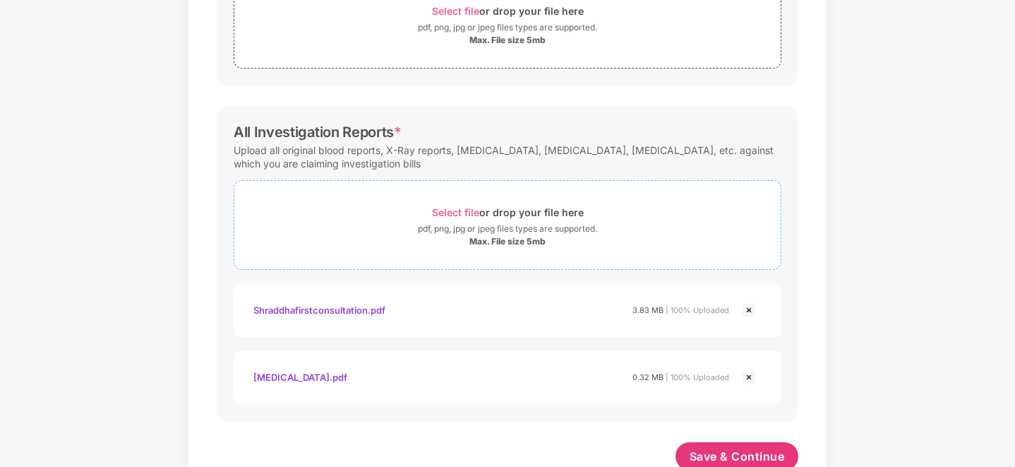
scroll to position [525, 0]
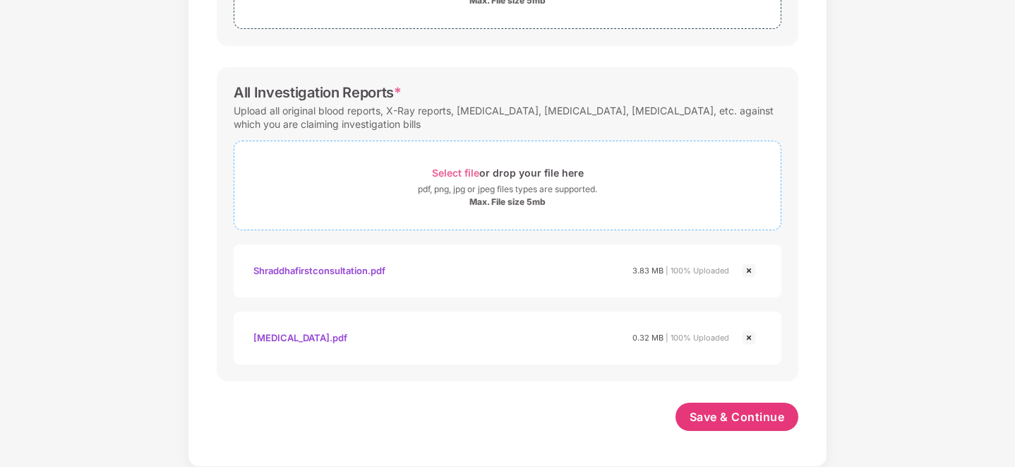
click at [450, 170] on span "Select file" at bounding box center [455, 173] width 47 height 12
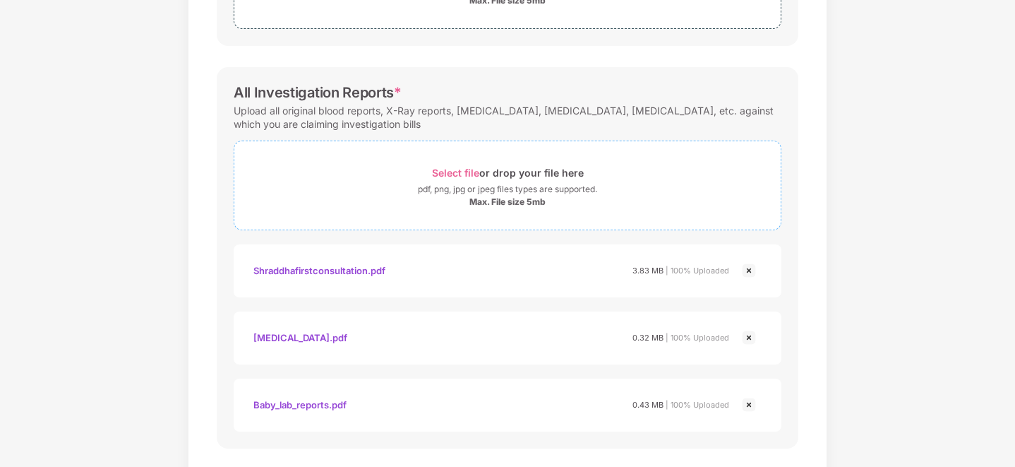
click at [439, 172] on span "Select file" at bounding box center [455, 173] width 47 height 12
click at [448, 174] on span "Select file" at bounding box center [455, 173] width 47 height 12
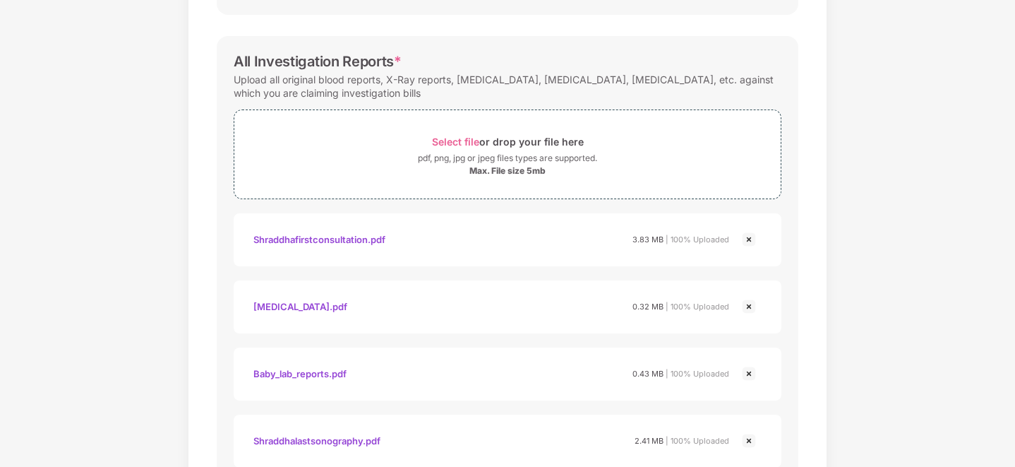
scroll to position [565, 0]
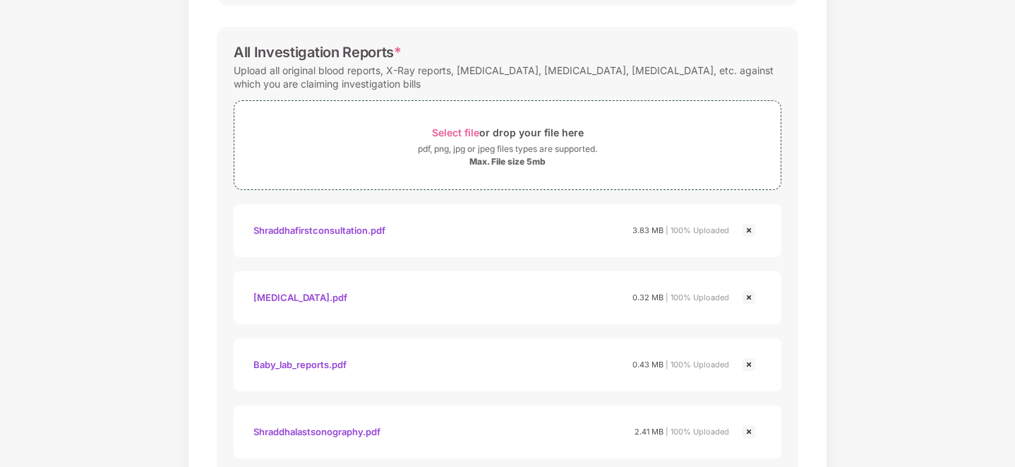
click at [749, 227] on img at bounding box center [748, 230] width 17 height 17
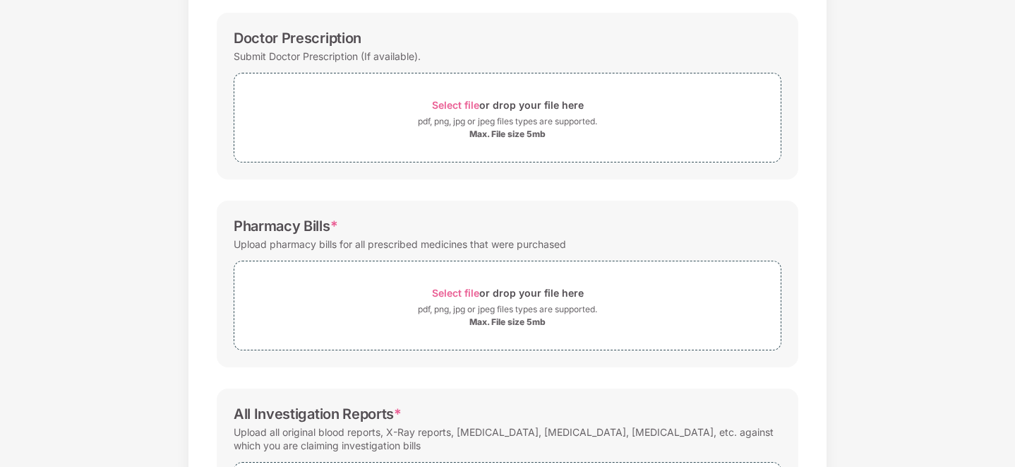
scroll to position [35, 0]
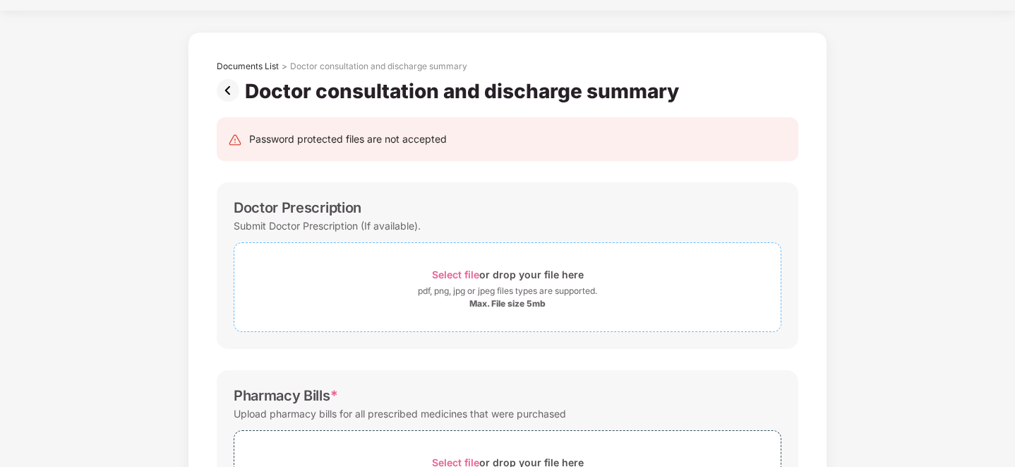
click at [457, 272] on span "Select file" at bounding box center [455, 274] width 47 height 12
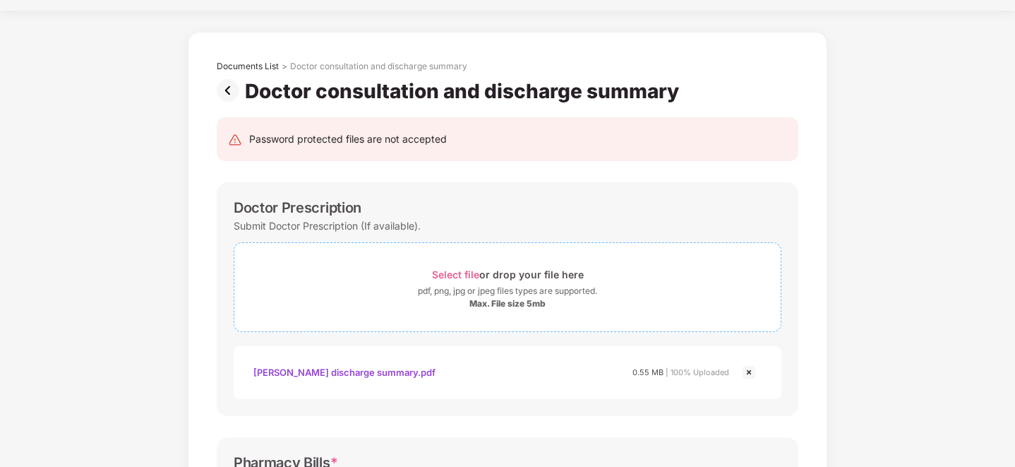
click at [463, 274] on span "Select file" at bounding box center [455, 274] width 47 height 12
click at [447, 272] on span "Select file" at bounding box center [455, 274] width 47 height 12
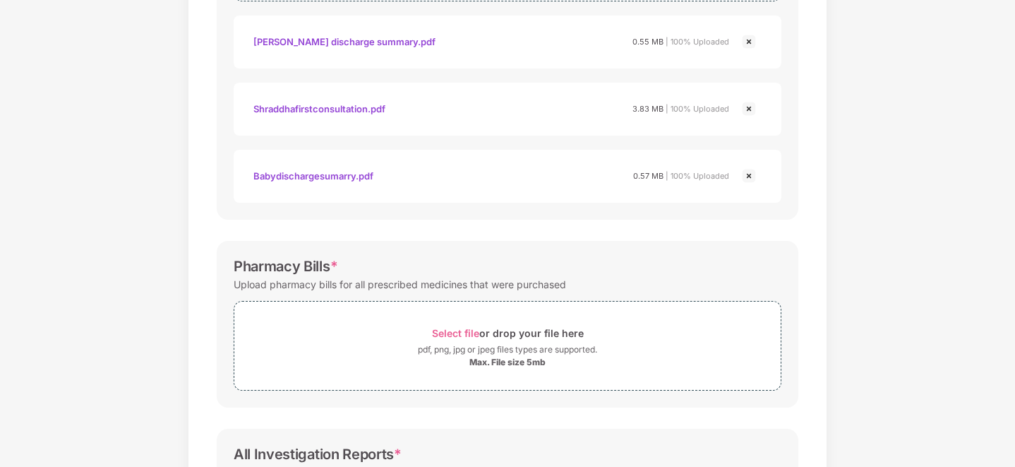
scroll to position [374, 0]
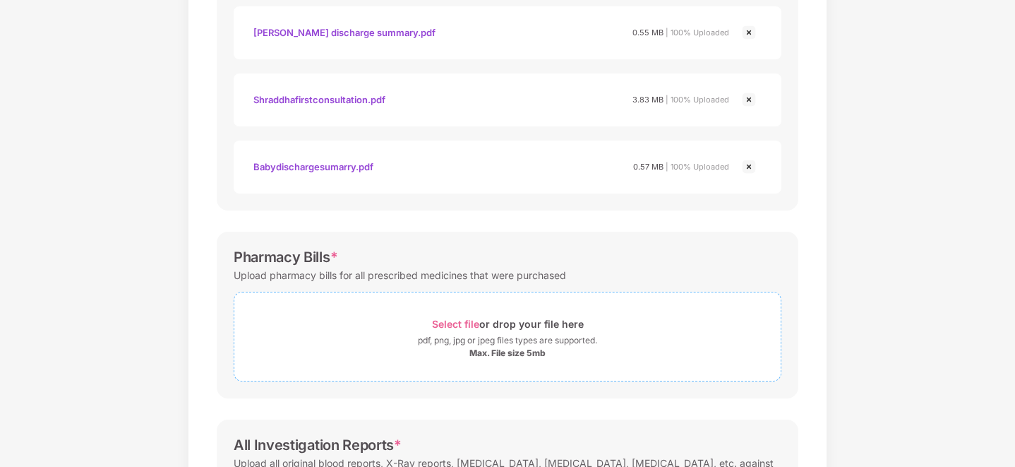
click at [435, 323] on span "Select file" at bounding box center [455, 324] width 47 height 12
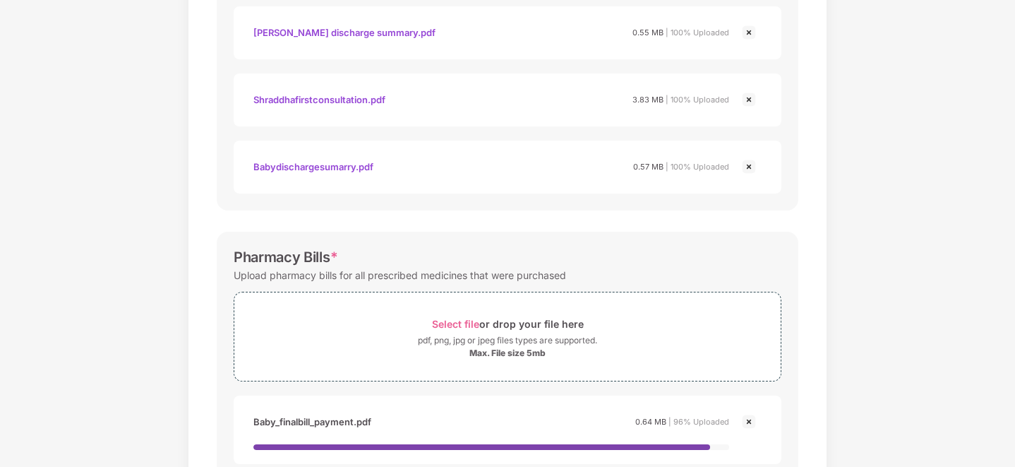
scroll to position [570, 0]
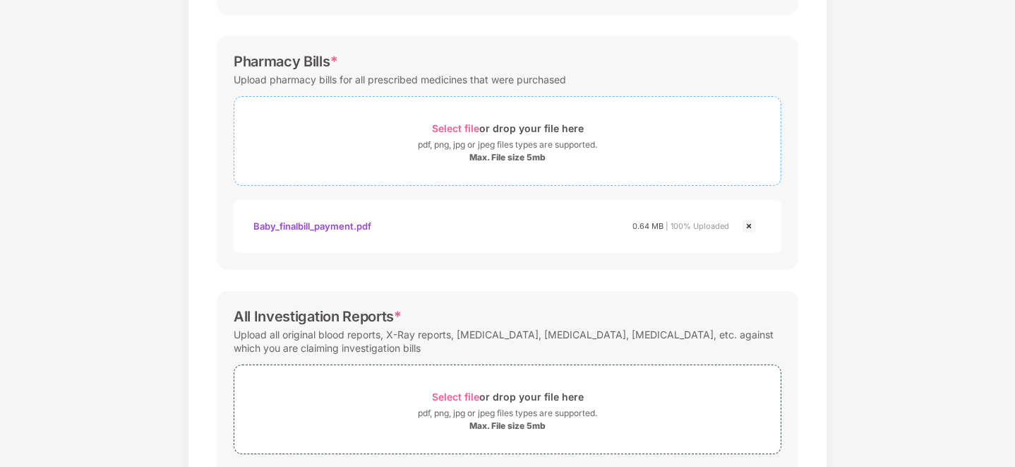
click at [447, 127] on span "Select file" at bounding box center [455, 128] width 47 height 12
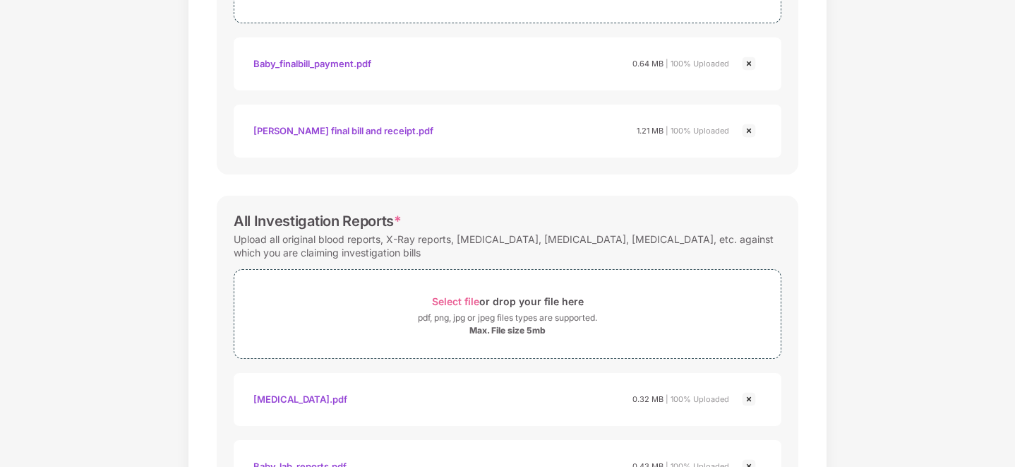
scroll to position [927, 0]
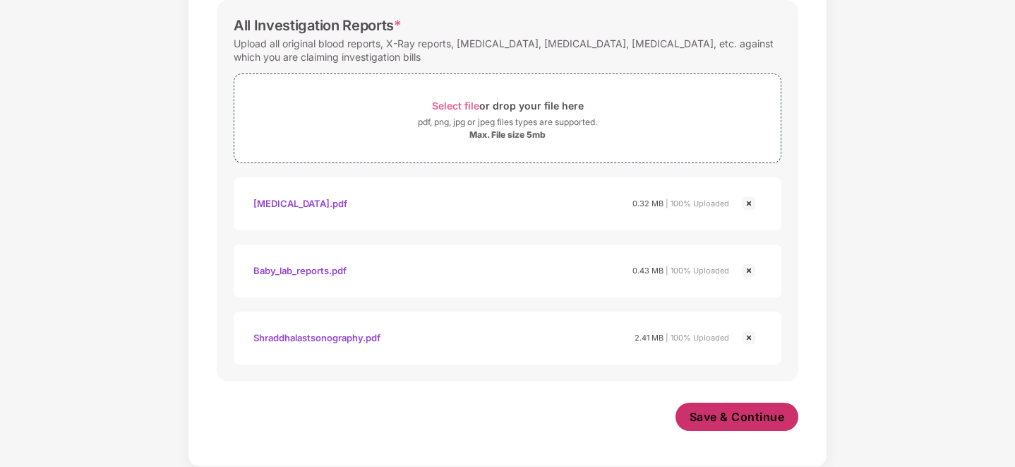
click at [746, 421] on span "Save & Continue" at bounding box center [737, 417] width 95 height 16
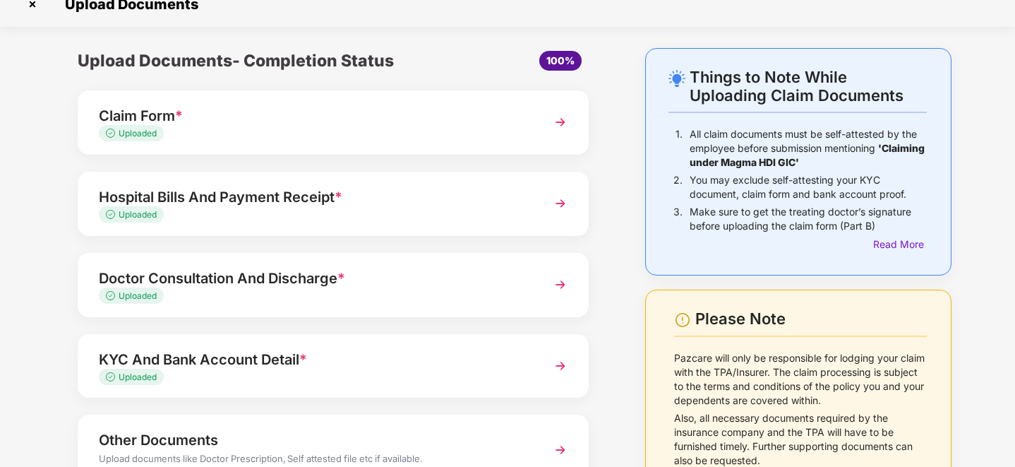
scroll to position [124, 0]
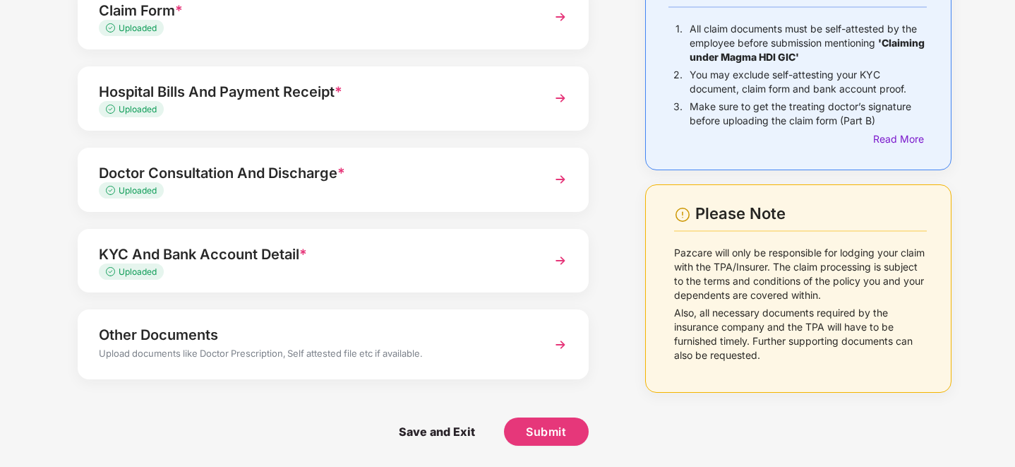
click at [462, 344] on div "Other Documents" at bounding box center [313, 334] width 429 height 23
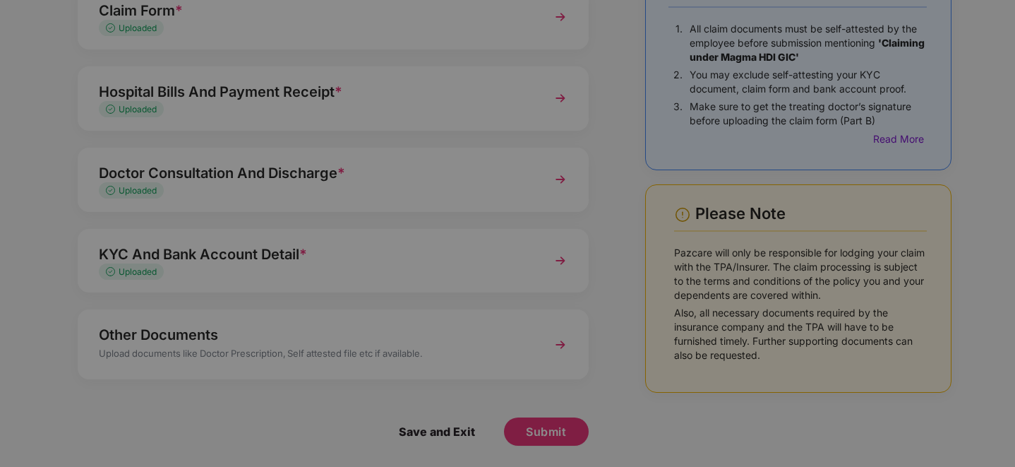
scroll to position [0, 0]
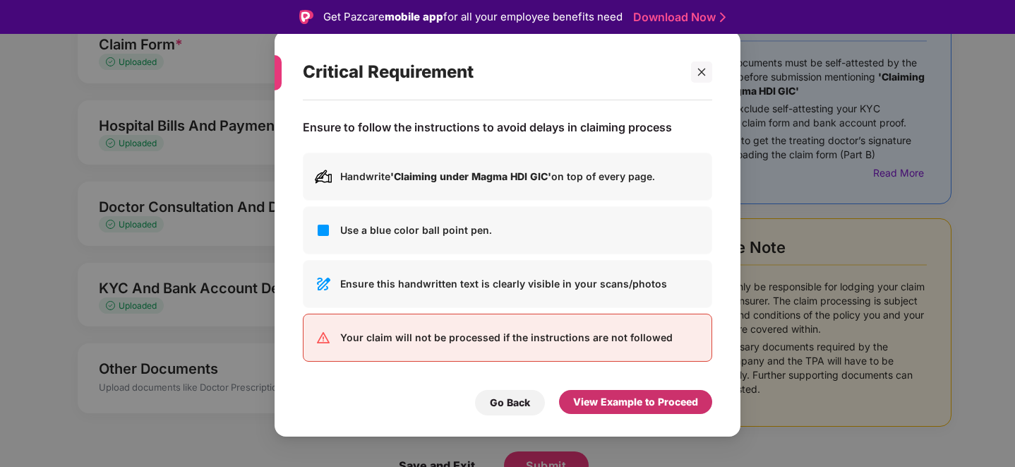
click at [626, 400] on div "View Example to Proceed" at bounding box center [635, 402] width 125 height 16
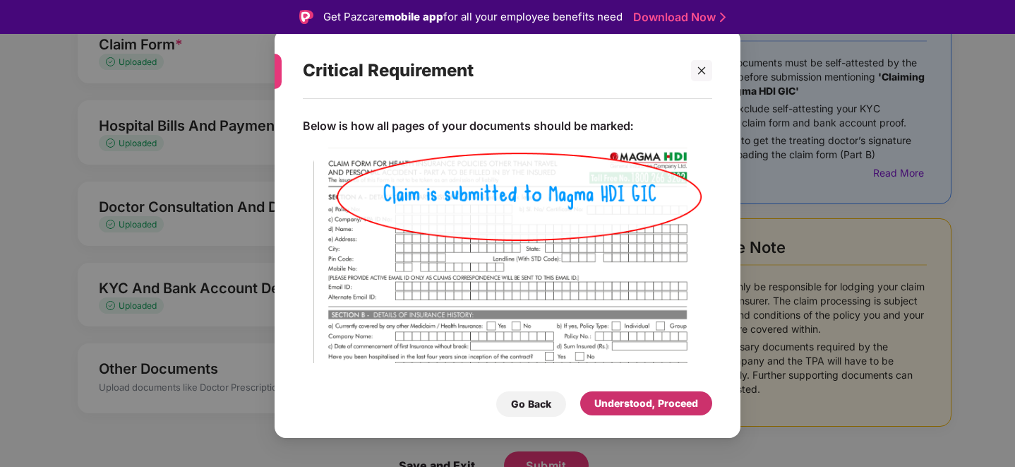
click at [624, 399] on div "Understood, Proceed" at bounding box center [646, 403] width 104 height 16
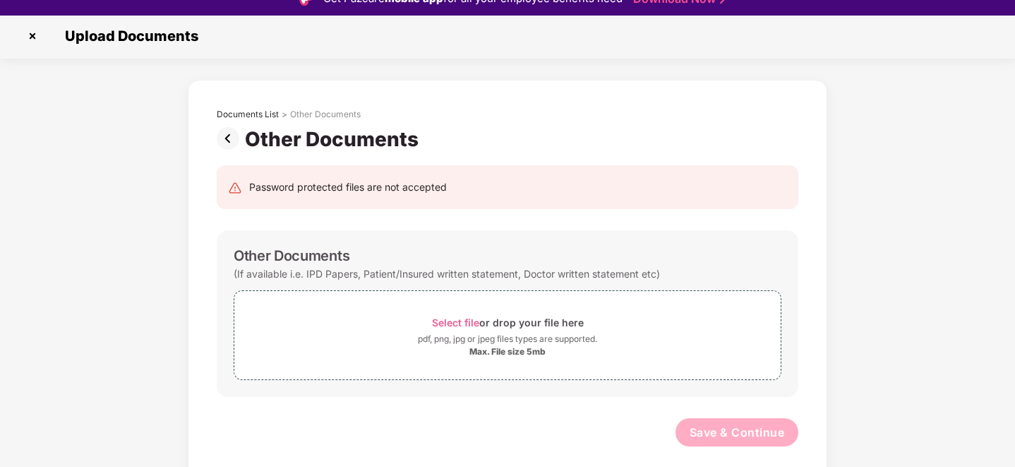
scroll to position [34, 0]
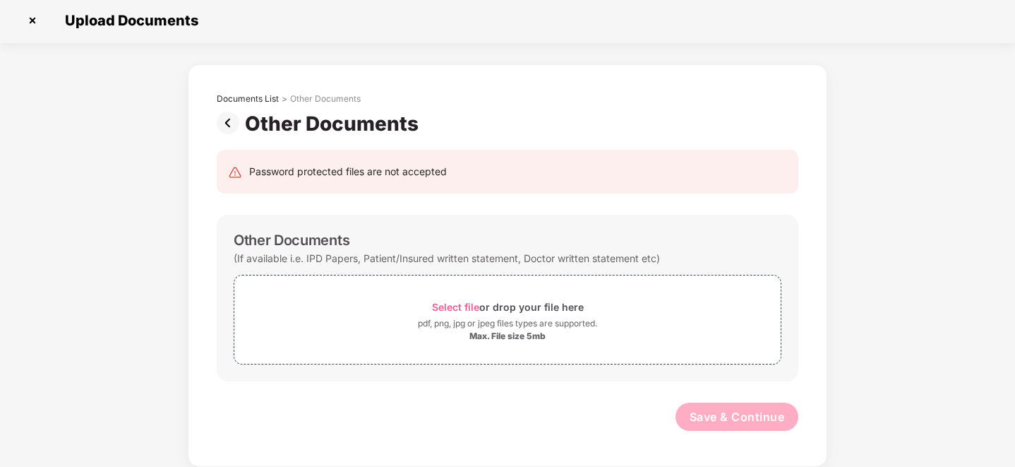
click at [229, 124] on img at bounding box center [231, 123] width 28 height 23
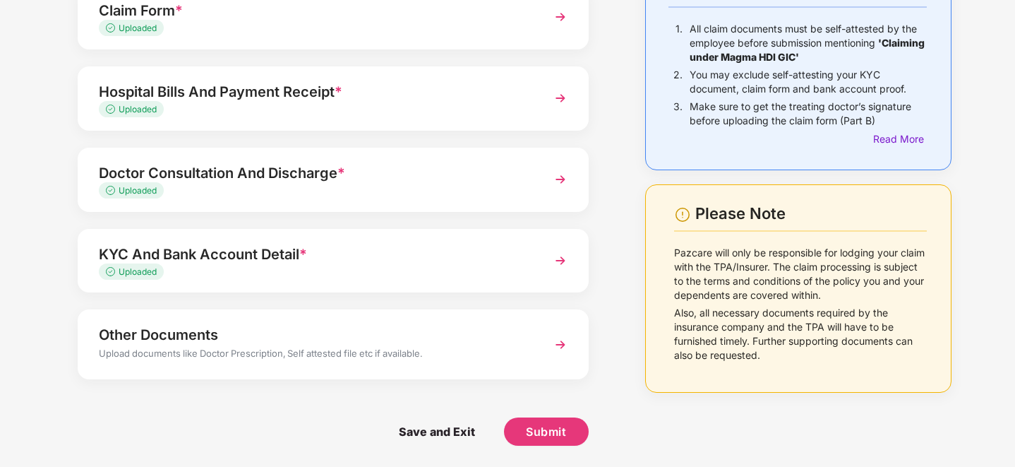
scroll to position [0, 0]
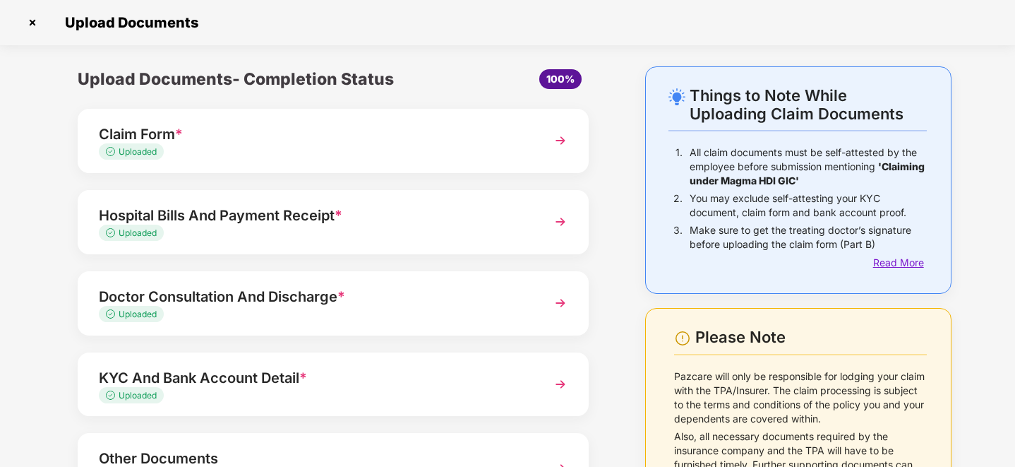
click at [873, 266] on div "Read More" at bounding box center [900, 263] width 54 height 16
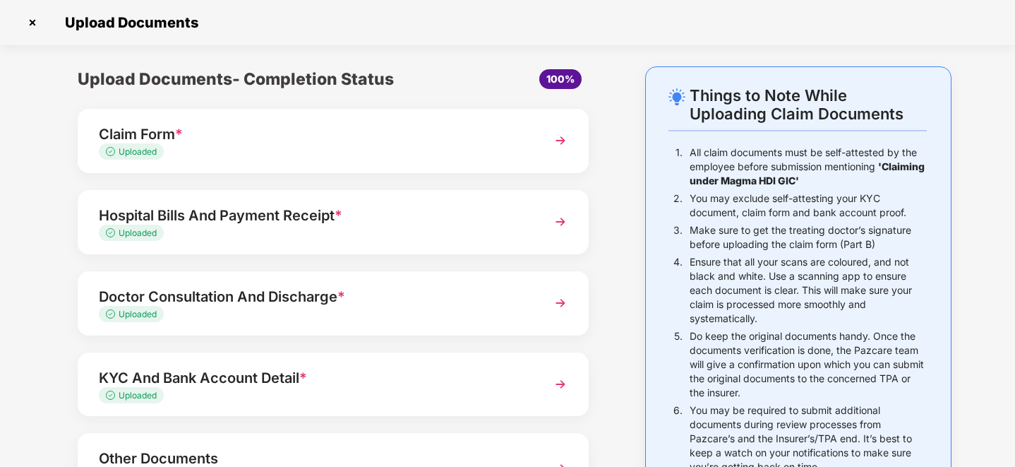
click at [195, 148] on div "Uploaded" at bounding box center [313, 151] width 429 height 13
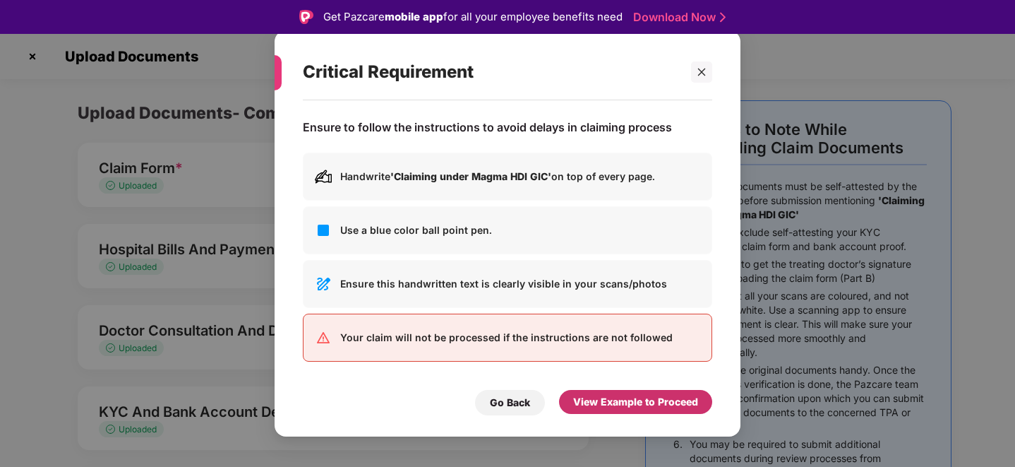
click at [604, 405] on div "View Example to Proceed" at bounding box center [635, 402] width 125 height 16
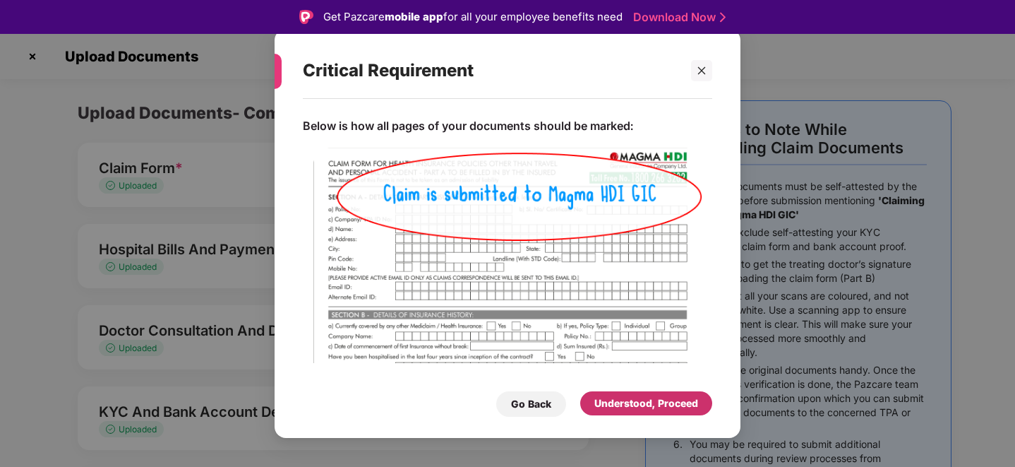
click at [620, 400] on div "Understood, Proceed" at bounding box center [646, 403] width 104 height 16
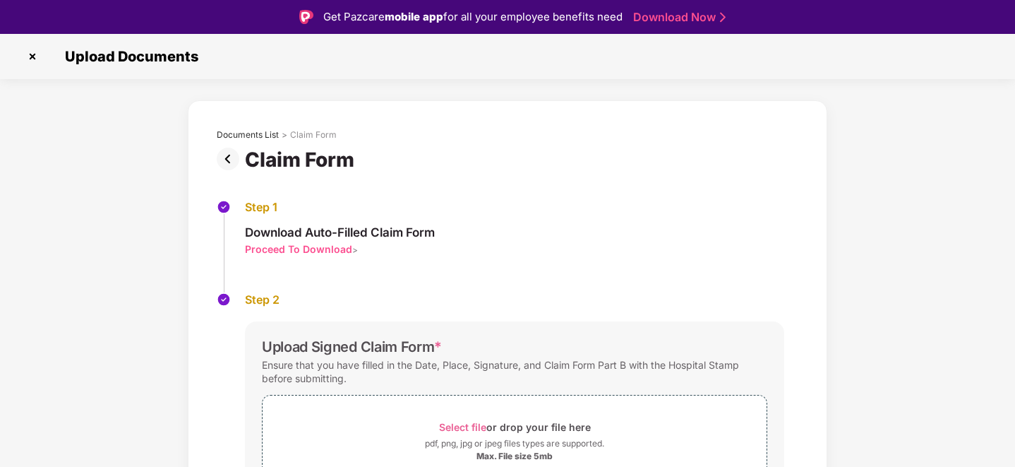
scroll to position [251, 0]
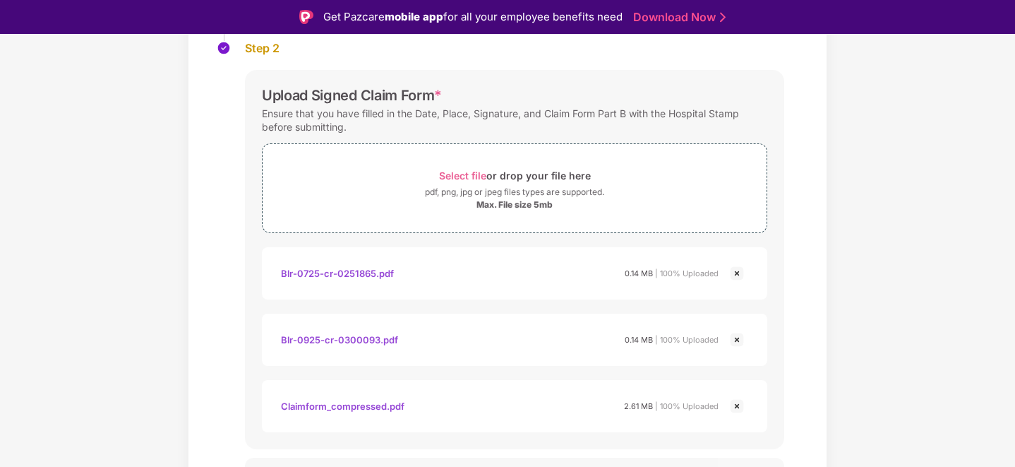
click at [315, 344] on div "Blr-0925-cr-0300093.pdf" at bounding box center [339, 339] width 117 height 24
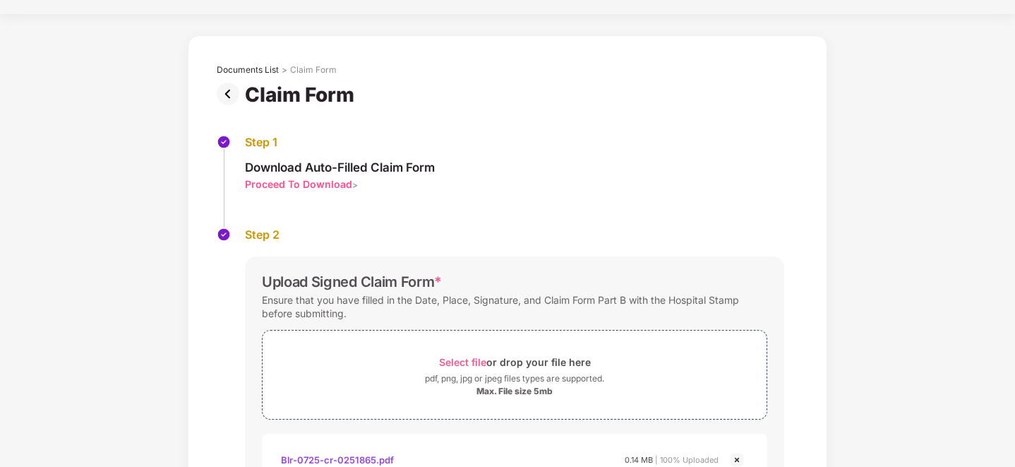
scroll to position [0, 0]
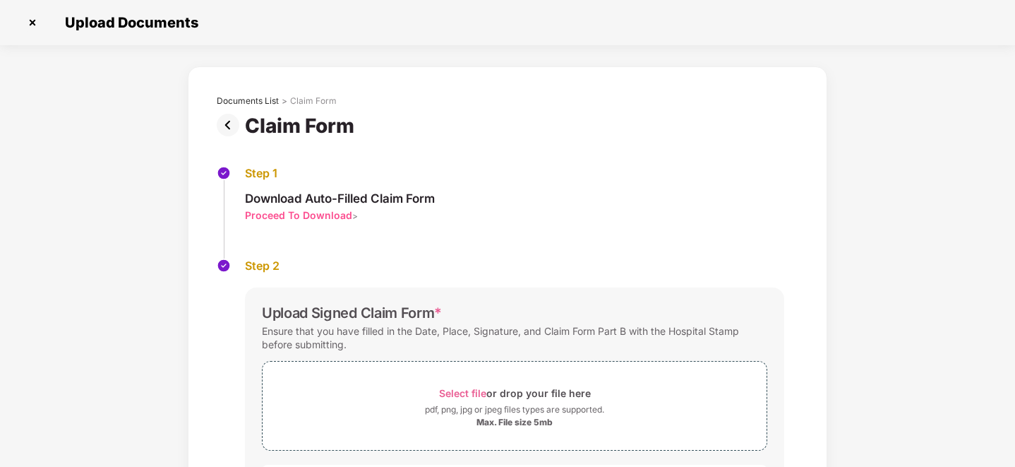
click at [225, 128] on img at bounding box center [231, 125] width 28 height 23
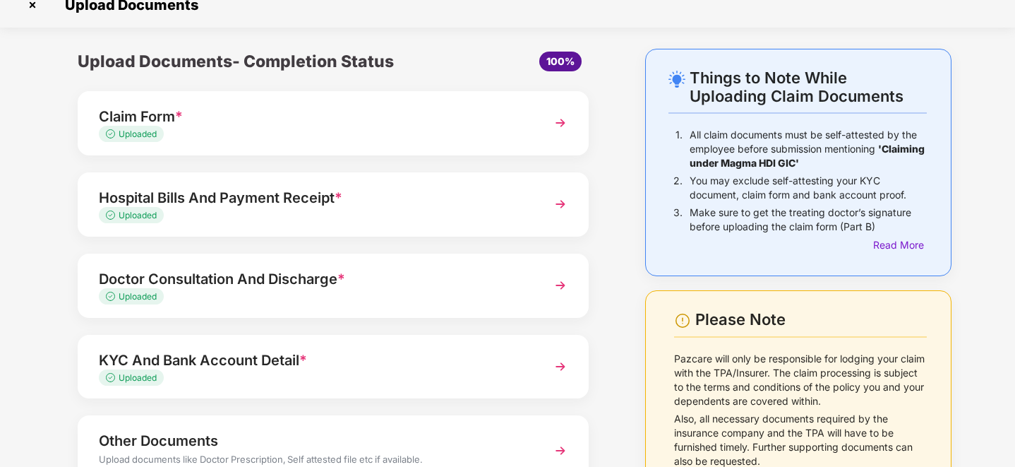
scroll to position [124, 0]
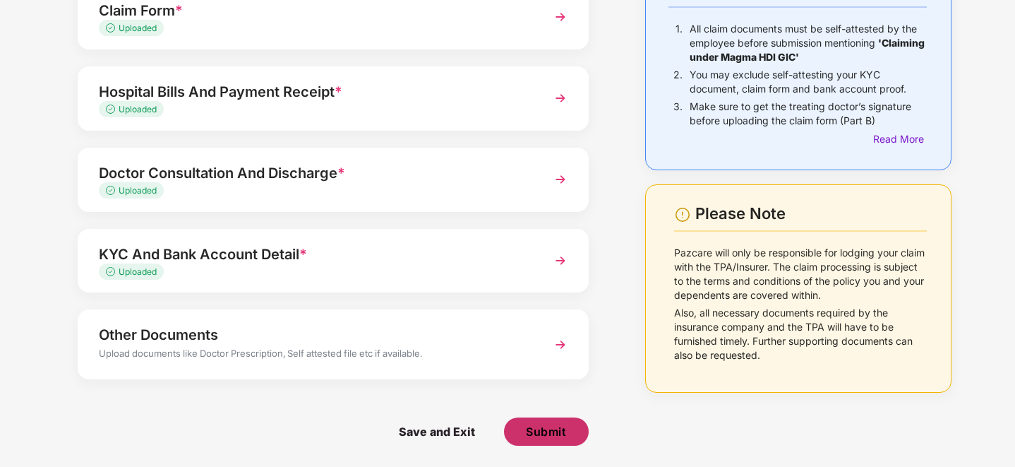
click at [538, 441] on button "Submit" at bounding box center [546, 431] width 85 height 28
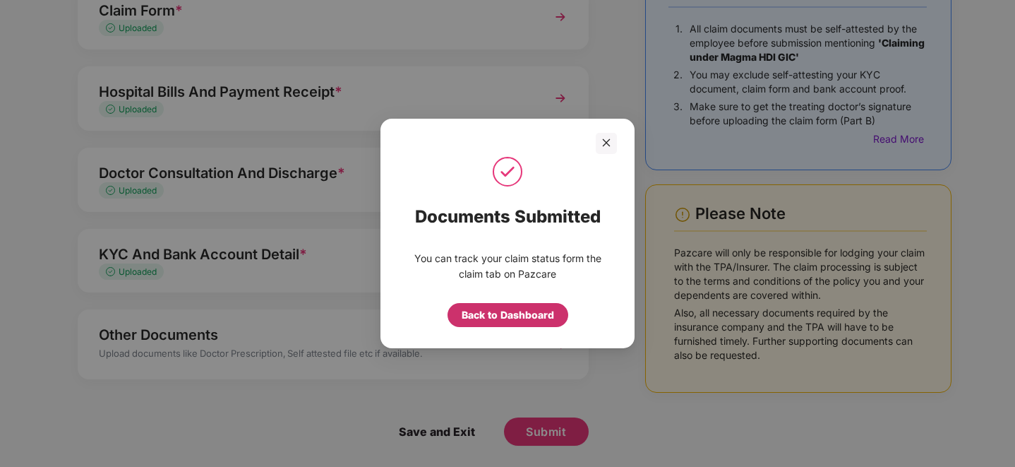
click at [508, 313] on div "Back to Dashboard" at bounding box center [508, 315] width 92 height 16
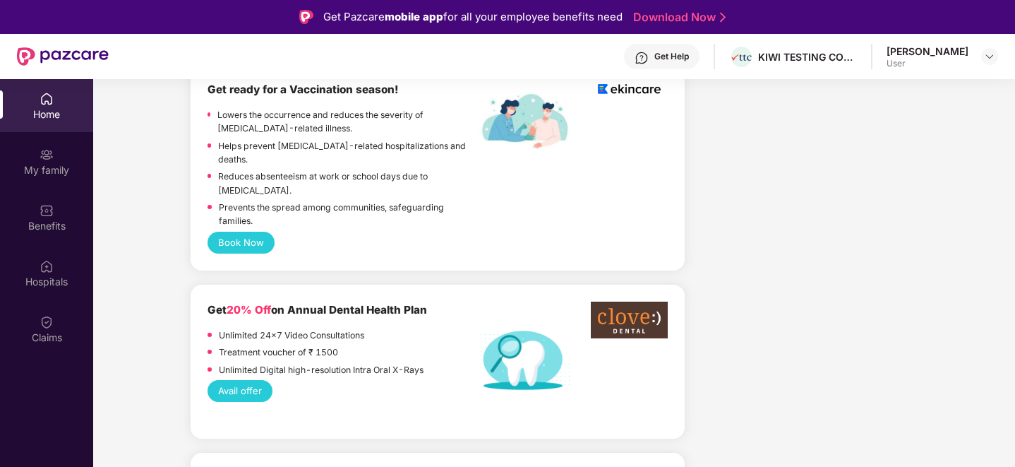
scroll to position [1059, 0]
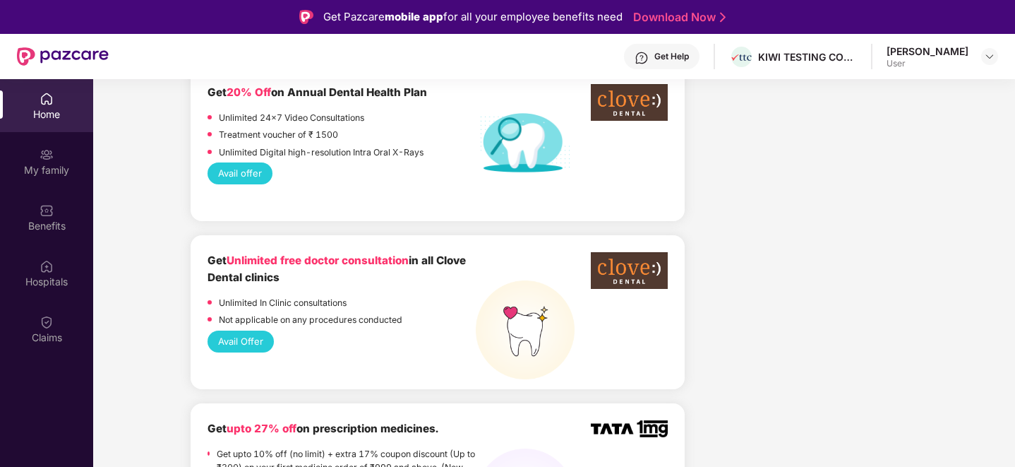
click at [246, 330] on button "Avail Offer" at bounding box center [240, 341] width 66 height 22
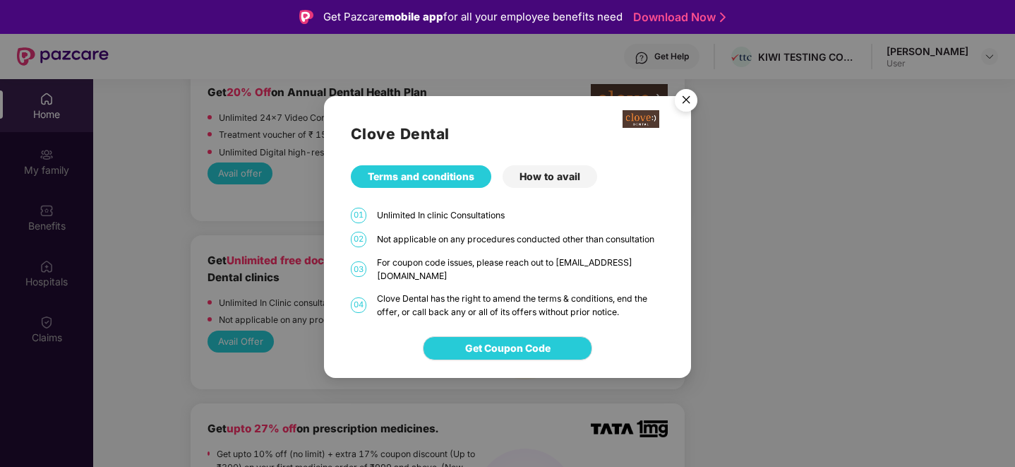
click at [577, 164] on div "Clove Dental Terms and conditions How to avail 01 Unlimited In clinic Consultat…" at bounding box center [507, 207] width 367 height 223
click at [568, 175] on div "How to avail" at bounding box center [550, 176] width 95 height 23
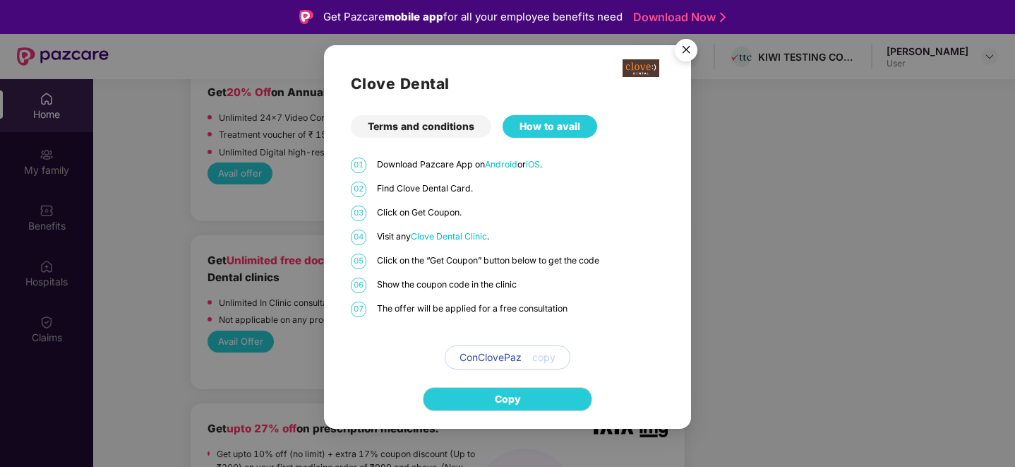
click at [686, 59] on img "Close" at bounding box center [686, 52] width 40 height 40
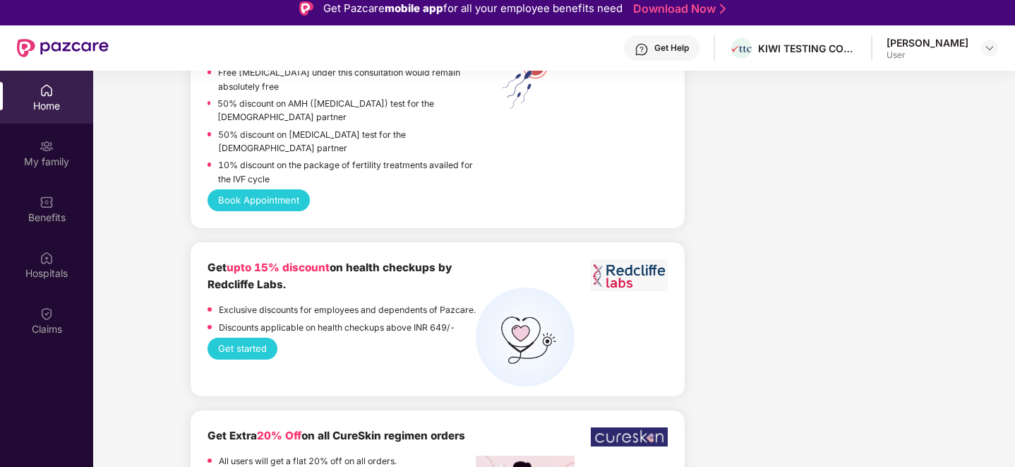
scroll to position [0, 0]
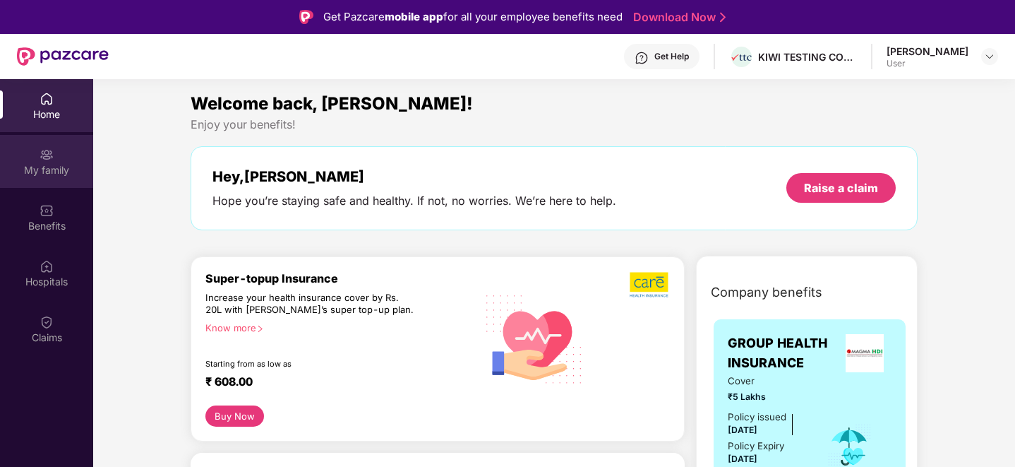
click at [27, 173] on div "My family" at bounding box center [46, 170] width 93 height 14
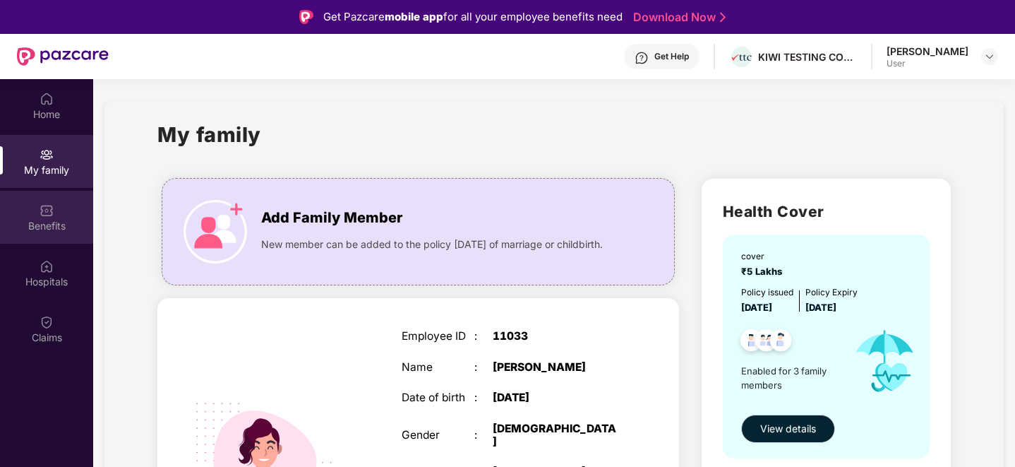
click at [28, 217] on div "Benefits" at bounding box center [46, 217] width 93 height 53
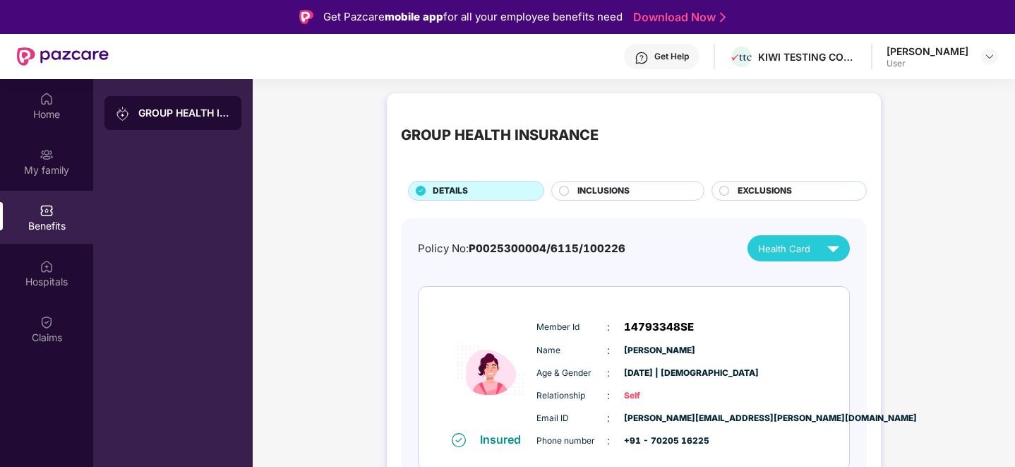
click at [625, 186] on span "INCLUSIONS" at bounding box center [603, 190] width 52 height 13
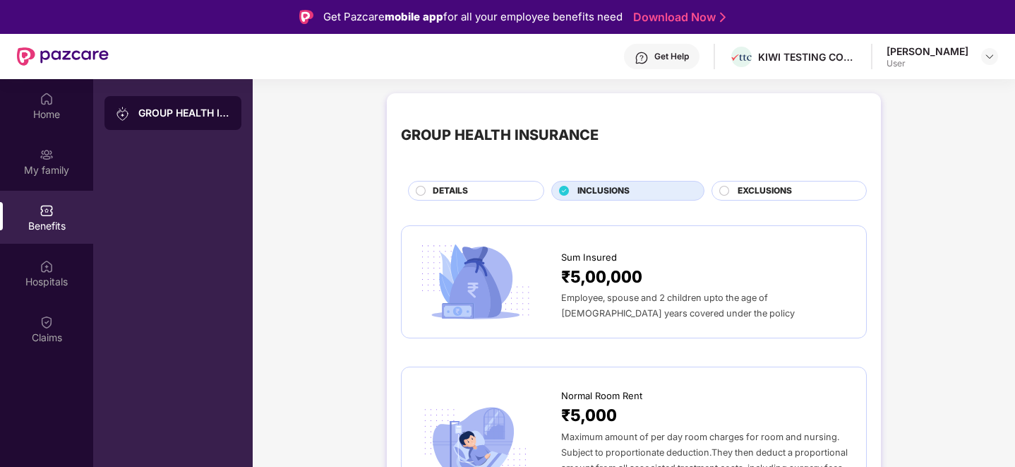
click at [514, 268] on img at bounding box center [475, 281] width 119 height 83
click at [640, 307] on div "Employee, spouse and 2 children upto the age of [DEMOGRAPHIC_DATA] years covere…" at bounding box center [706, 304] width 291 height 31
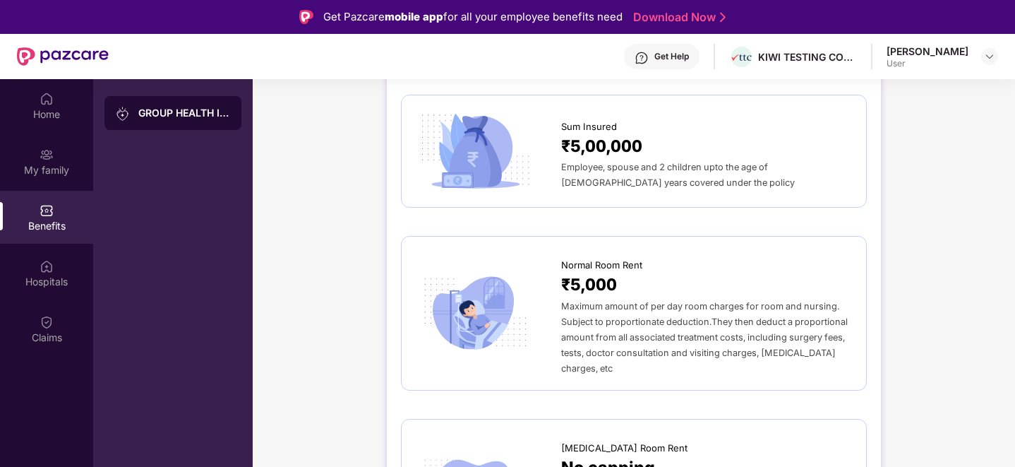
scroll to position [209, 0]
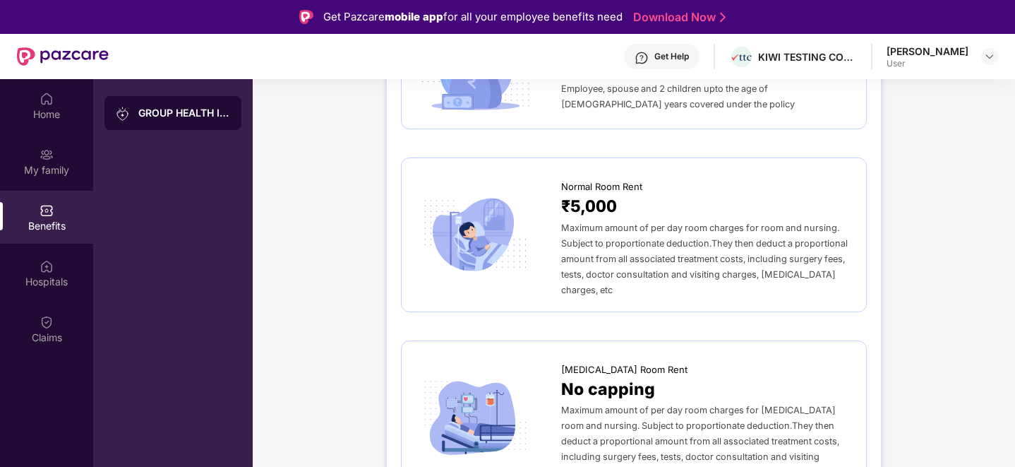
click at [570, 210] on span "₹5,000" at bounding box center [589, 205] width 56 height 25
click at [522, 237] on img at bounding box center [475, 234] width 119 height 83
click at [718, 263] on span "Maximum amount of per day room charges for room and nursing. Subject to proport…" at bounding box center [704, 258] width 287 height 73
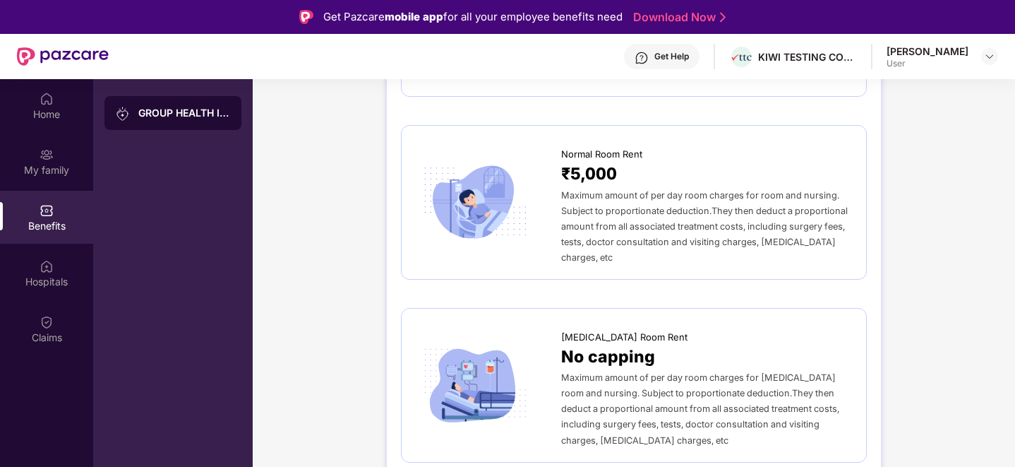
scroll to position [0, 0]
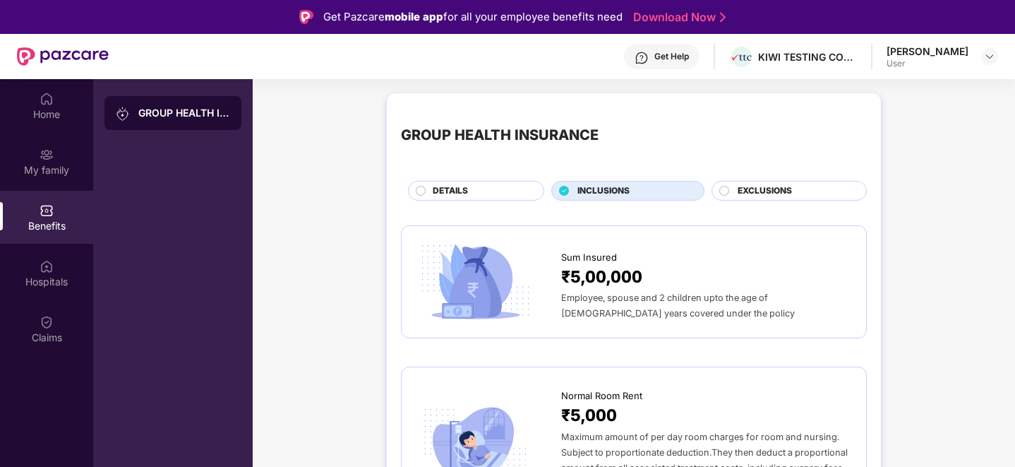
click at [742, 189] on span "EXCLUSIONS" at bounding box center [765, 190] width 54 height 13
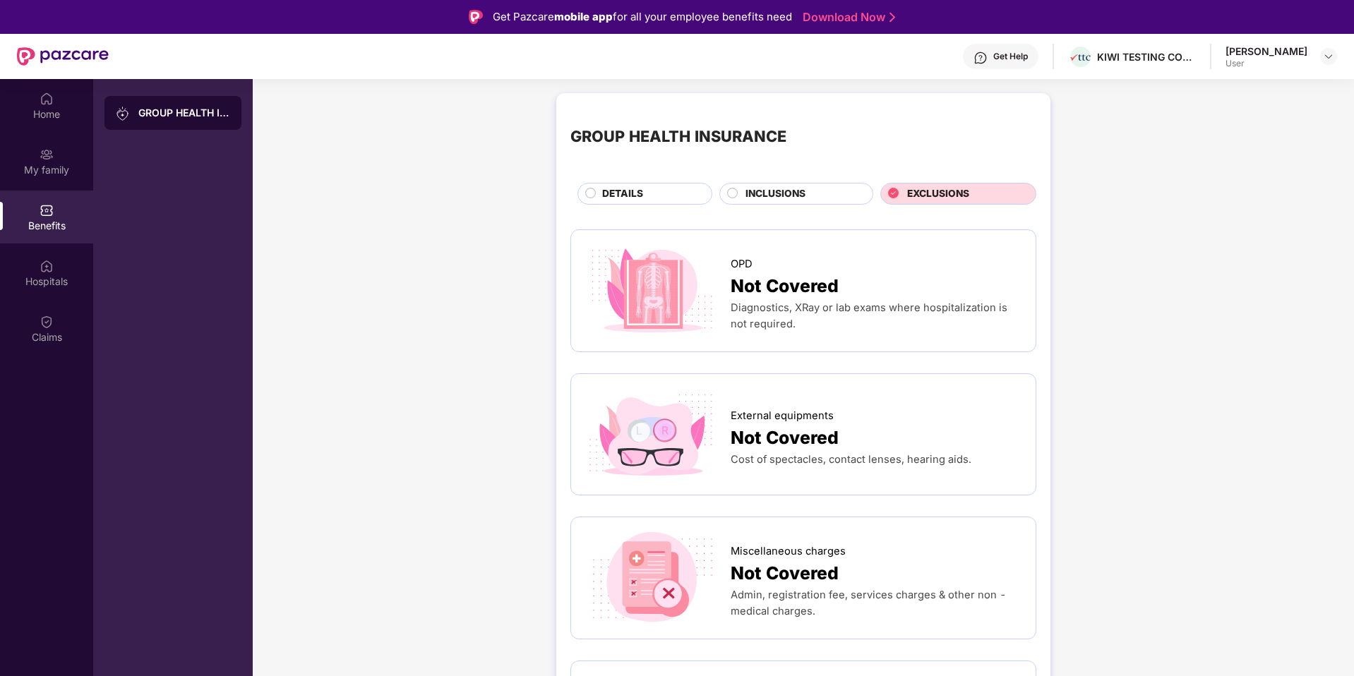
click at [742, 195] on div "INCLUSIONS" at bounding box center [801, 195] width 127 height 18
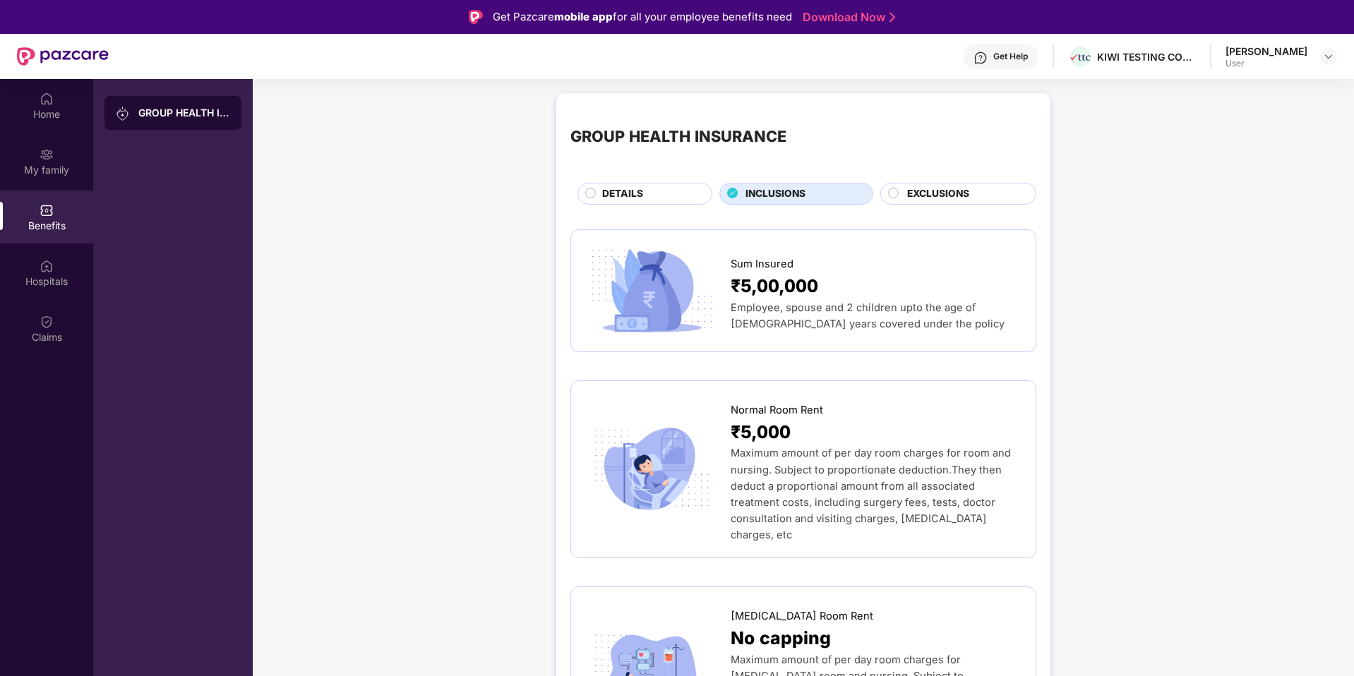
click at [721, 194] on div "INCLUSIONS" at bounding box center [796, 194] width 154 height 22
click at [610, 202] on div "DETAILS" at bounding box center [649, 195] width 109 height 18
